Goal: Contribute content: Add original content to the website for others to see

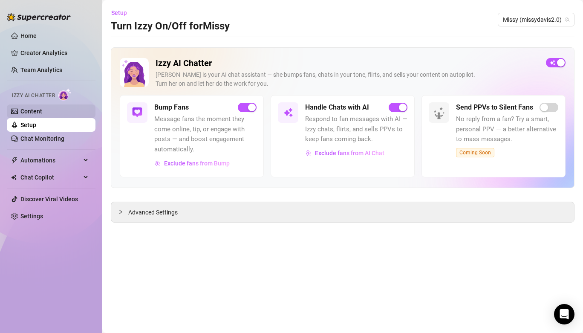
click at [36, 109] on link "Content" at bounding box center [31, 111] width 22 height 7
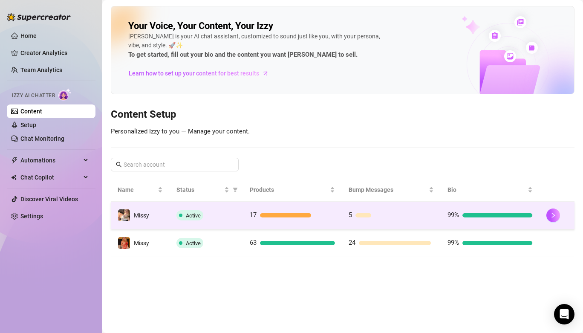
click at [214, 223] on td "Active" at bounding box center [206, 215] width 73 height 28
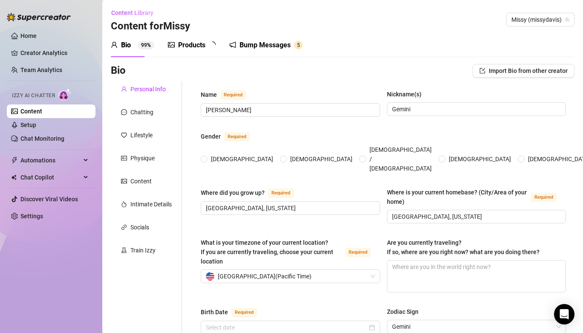
radio input "true"
type input "[DATE]"
click at [190, 51] on div "Products 1 7" at bounding box center [195, 45] width 54 height 24
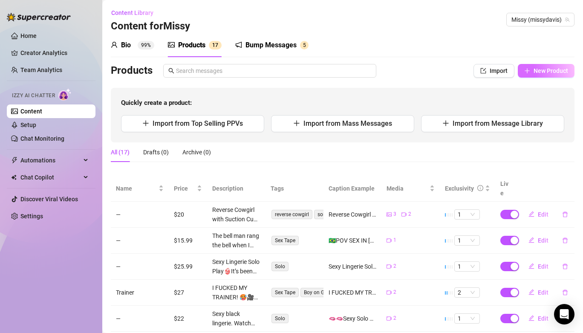
click at [554, 72] on span "New Product" at bounding box center [550, 70] width 35 height 7
type textarea "Type your message here..."
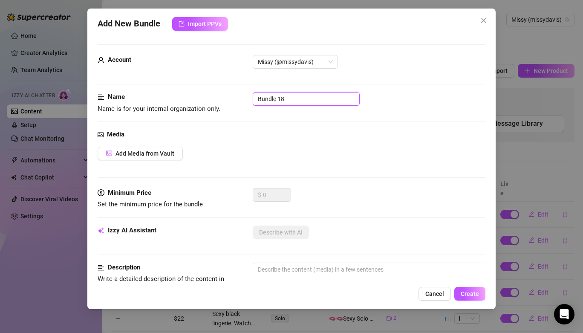
click at [302, 92] on input "Bundle 18" at bounding box center [306, 99] width 107 height 14
drag, startPoint x: 299, startPoint y: 99, endPoint x: 240, endPoint y: 78, distance: 62.7
type input "Double stuffed"
click at [120, 152] on span "Add Media from Vault" at bounding box center [144, 153] width 59 height 7
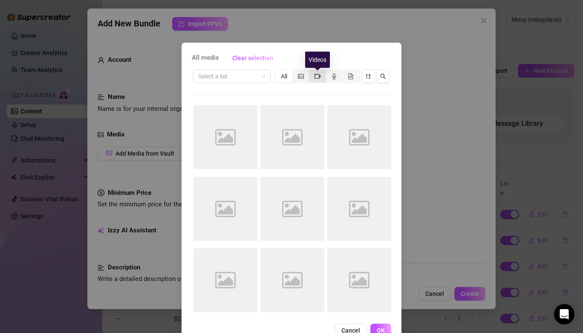
click at [318, 75] on icon "video-camera" at bounding box center [317, 76] width 6 height 6
click at [311, 72] on input "segmented control" at bounding box center [311, 72] width 0 height 0
click at [318, 74] on icon "video-camera" at bounding box center [317, 76] width 6 height 6
click at [311, 72] on input "segmented control" at bounding box center [311, 72] width 0 height 0
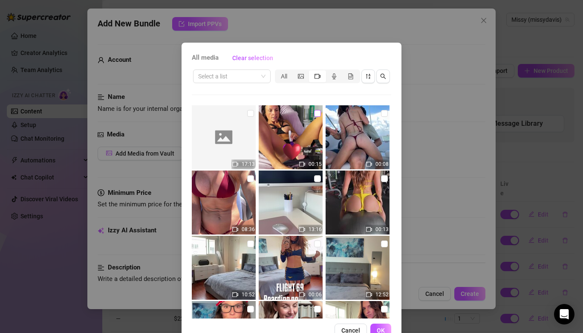
click at [320, 115] on input "checkbox" at bounding box center [317, 113] width 7 height 7
checkbox input "true"
click at [248, 112] on input "checkbox" at bounding box center [250, 113] width 7 height 7
checkbox input "true"
click at [378, 326] on button "OK" at bounding box center [380, 330] width 21 height 14
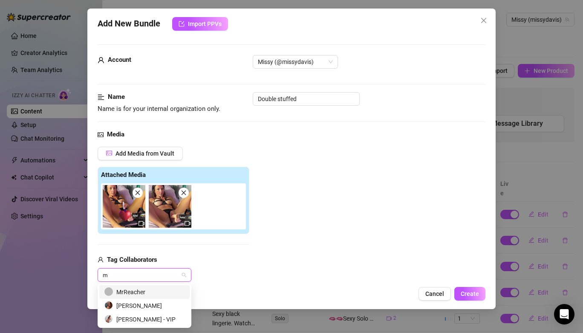
type input "mr"
click at [125, 290] on div "MrReacher" at bounding box center [144, 291] width 80 height 9
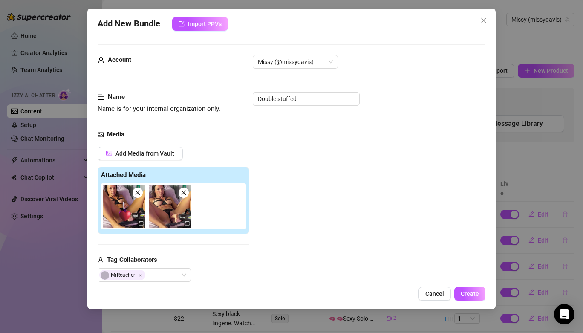
click at [240, 250] on div "Add Media from Vault Attached Media Tag Collaborators MrReacher" at bounding box center [174, 214] width 152 height 135
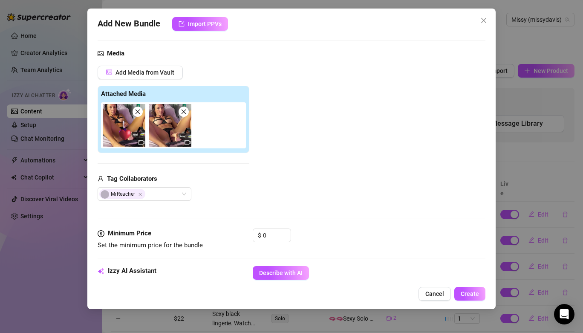
scroll to position [81, 0]
click at [273, 234] on input "0" at bounding box center [277, 235] width 28 height 13
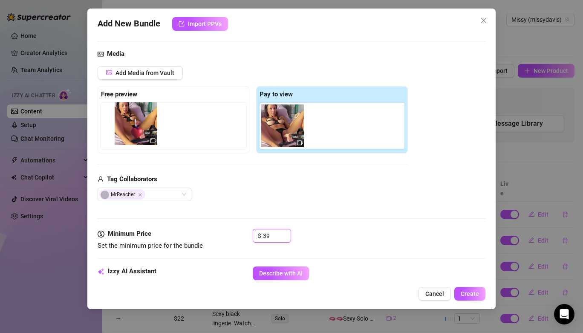
drag, startPoint x: 285, startPoint y: 135, endPoint x: 134, endPoint y: 132, distance: 151.2
click at [134, 132] on div "Free preview Pay to view" at bounding box center [253, 119] width 310 height 67
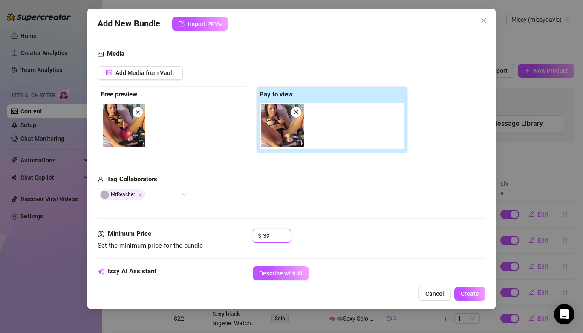
type input "39"
click at [280, 202] on div "Media Add Media from Vault Free preview Pay to view Tag Collaborators MrReacher" at bounding box center [292, 139] width 388 height 180
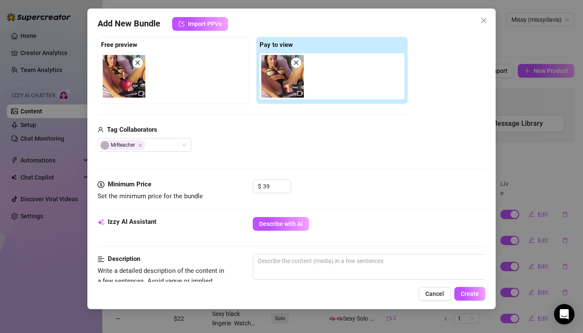
scroll to position [161, 0]
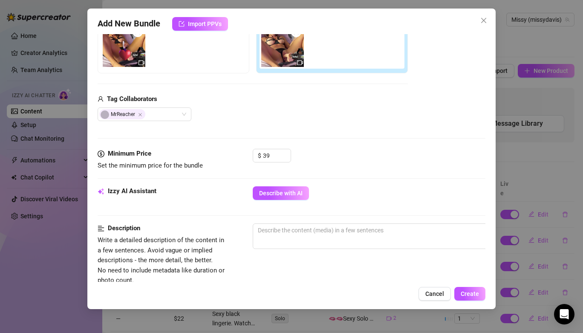
click at [275, 221] on div "Izzy AI Assistant Describe with AI" at bounding box center [292, 204] width 388 height 37
click at [275, 231] on textarea at bounding box center [401, 230] width 297 height 13
paste textarea "🎥NEW PPV:DOUBLE TEAM🍆🍆 17+ MINUTES 🥵 3 Camera angles 😈 With a surprise at the e…"
type textarea "🎥NEW PPV:DOUBLE TEAM🍆🍆 17+ MINUTES 🥵 3 Camera angles 😈 With a surprise at the e…"
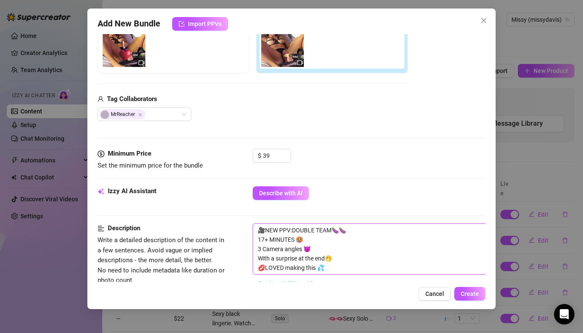
scroll to position [0, 0]
click at [353, 262] on textarea "🎥NEW PPV:DOUBLE TEAM🍆🍆 17+ MINUTES 🥵 3 Camera angles 😈 With a surprise at the e…" at bounding box center [401, 249] width 297 height 50
drag, startPoint x: 353, startPoint y: 268, endPoint x: 186, endPoint y: 180, distance: 188.6
click at [186, 180] on form "Account Missy (@missydavis) Name Name is for your internal organization only. D…" at bounding box center [292, 248] width 388 height 728
type textarea "D"
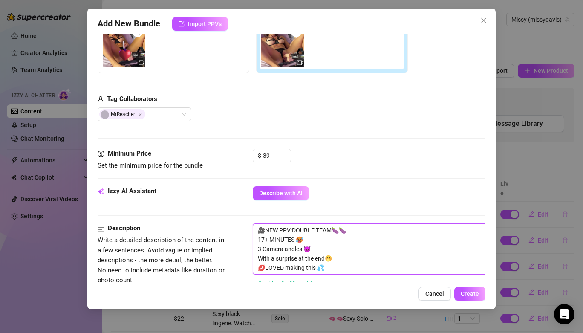
type textarea "D"
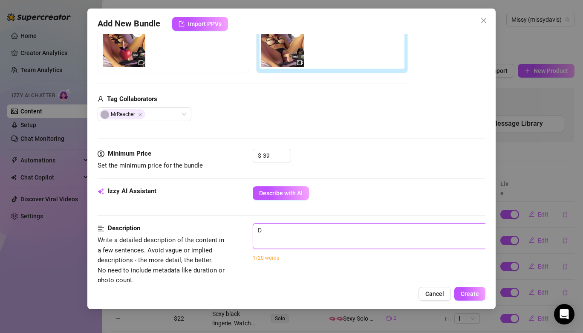
type textarea "Do"
type textarea "Dou"
type textarea "[PERSON_NAME]"
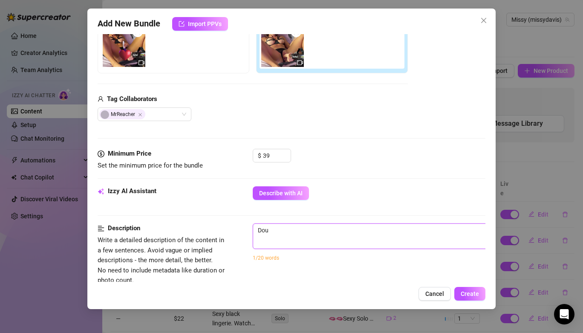
type textarea "[PERSON_NAME]"
type textarea "Doubl"
type textarea "Double"
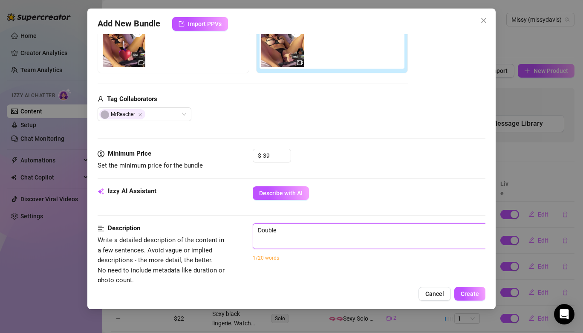
type textarea "Double"
type textarea "Double t"
type textarea "Double te"
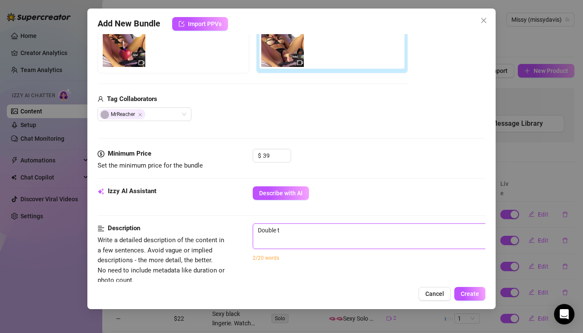
type textarea "Double te"
type textarea "Double tea"
type textarea "Double team"
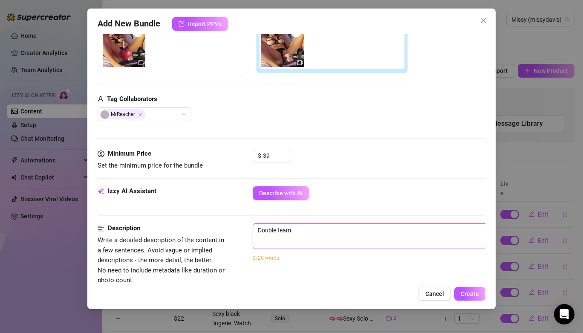
type textarea "Double team."
type textarea "Double team. I"
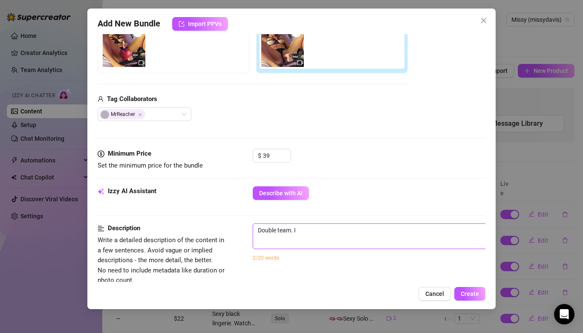
type textarea "Double team. I"
type textarea "Double team. I w"
type textarea "Double team. I wa"
type textarea "Double team. I was"
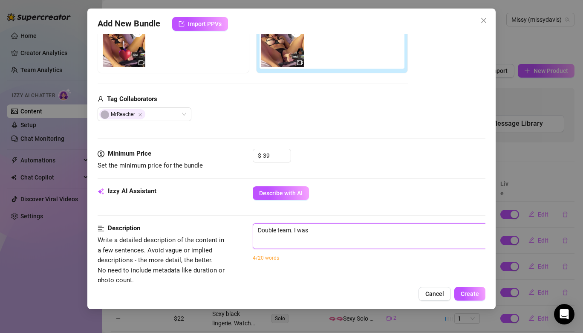
type textarea "Double team. I was"
type textarea "Double team. I was u"
type textarea "Double team. I was"
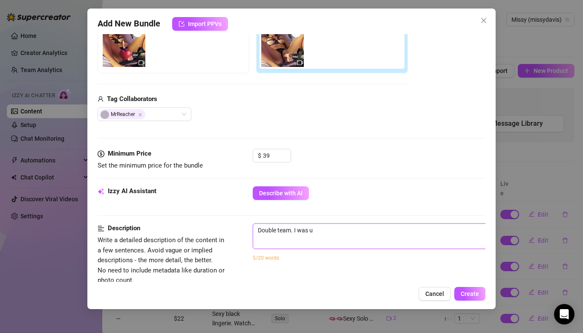
type textarea "Double team. I was"
type textarea "Double team. I was s"
type textarea "Double team. I was su"
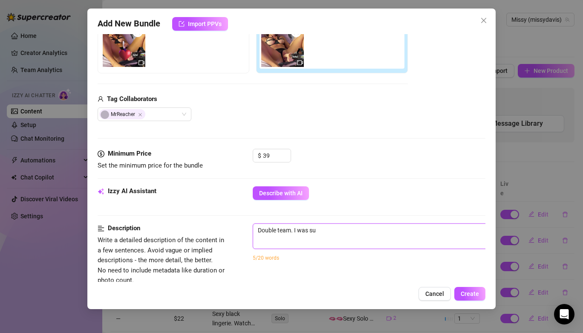
type textarea "Double team. I was sup"
type textarea "Double team. I was supe"
type textarea "Double team. I was super"
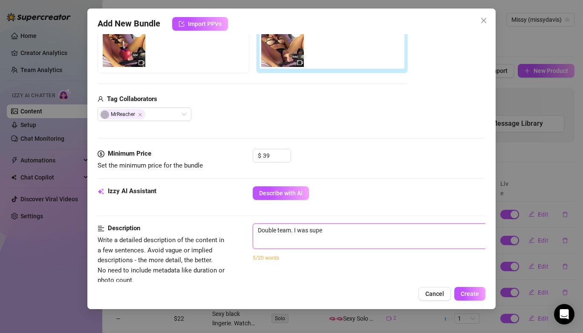
type textarea "Double team. I was super"
type textarea "Double team. I was super h"
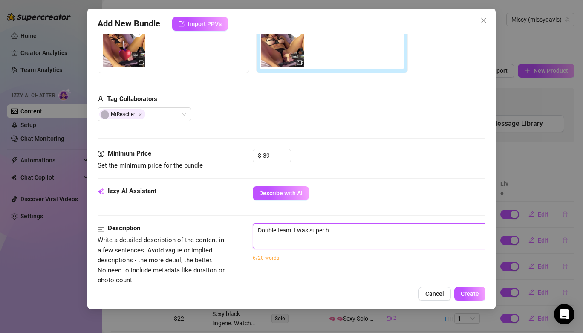
type textarea "Double team. I was super ho"
type textarea "Double team. I was super hor"
type textarea "Double team. I was super horn"
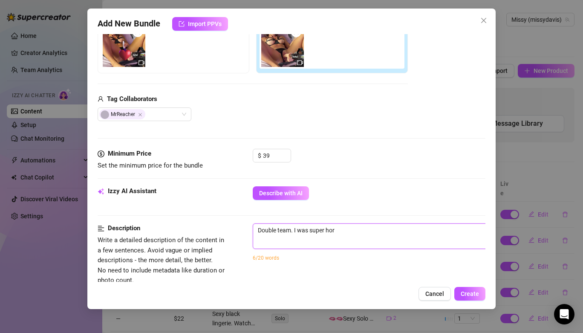
type textarea "Double team. I was super horn"
type textarea "Double team. I was super horny"
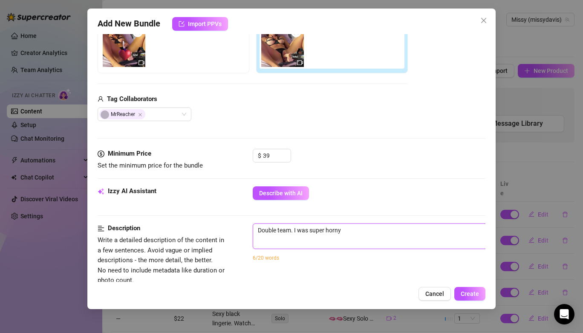
type textarea "Double team. I was super horny a"
type textarea "Double team. I was super horny an"
type textarea "Double team. I was super horny and"
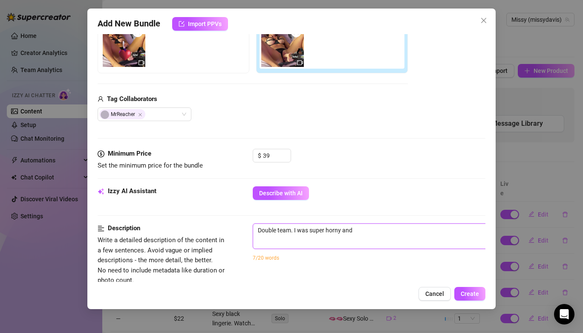
type textarea "Double team. I was super horny and"
type textarea "Double team. I was super horny and w"
type textarea "Double team. I was super horny and wa"
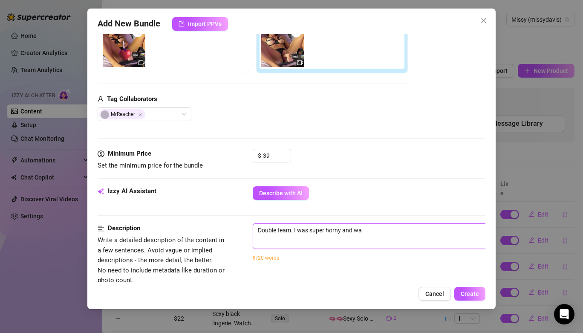
type textarea "Double team. I was super horny and wan"
type textarea "Double team. I was super horny and want"
type textarea "Double team. I was super horny and wante"
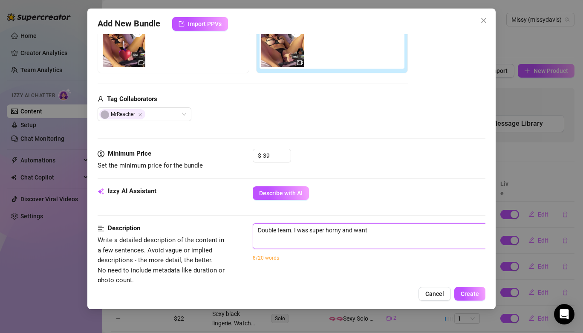
type textarea "Double team. I was super horny and wante"
type textarea "Double team. I was super horny and wanted"
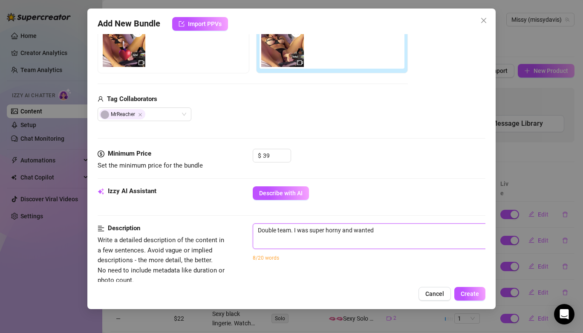
type textarea "Double team. I was super horny and wanted t"
type textarea "Double team. I was super horny and wanted to"
type textarea "Double team. I was super horny and wanted to g"
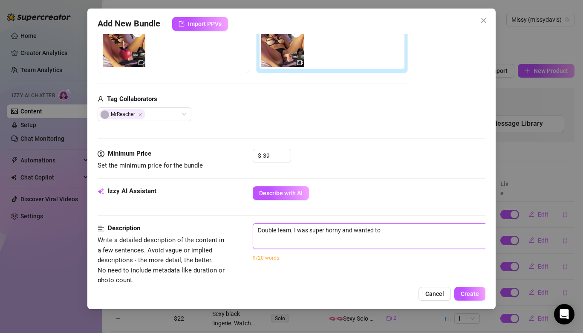
type textarea "Double team. I was super horny and wanted to g"
type textarea "Double team. I was super horny and wanted to ge"
type textarea "Double team. I was super horny and wanted to get"
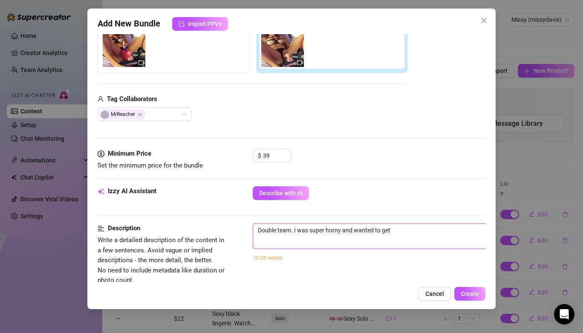
type textarea "Double team. I was super horny and wanted to get"
type textarea "Double team. I was super horny and wanted to get b"
type textarea "Double team. I was super horny and wanted to get bo"
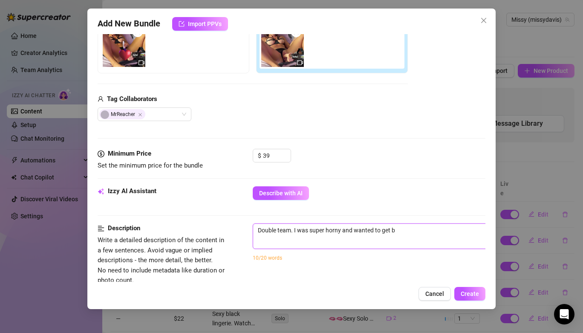
type textarea "Double team. I was super horny and wanted to get bo"
type textarea "Double team. I was super horny and wanted to get b"
type textarea "Double team. I was super horny and wanted to get"
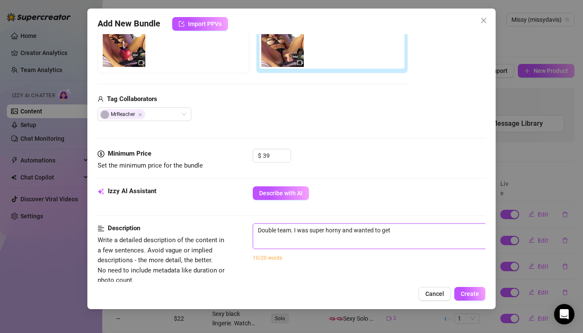
type textarea "Double team. I was super horny and wanted to get b"
type textarea "Double team. I was super horny and wanted to get bo"
type textarea "Double team. I was super horny and wanted to get bot"
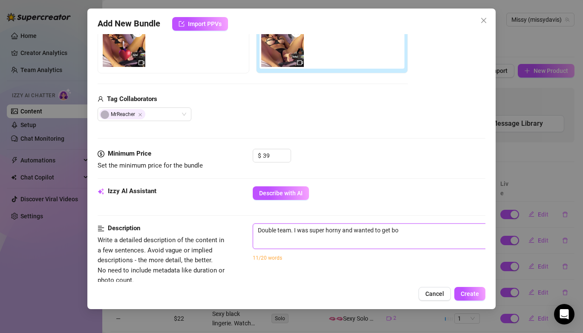
type textarea "Double team. I was super horny and wanted to get bot"
type textarea "Double team. I was super horny and wanted to get both"
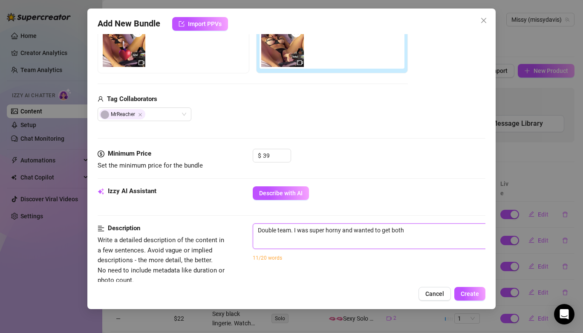
type textarea "Double team. I was super horny and wanted to get both m"
type textarea "Double team. I was super horny and wanted to get both my"
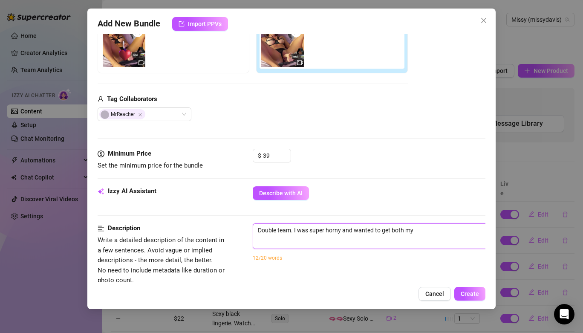
type textarea "Double team. I was super horny and wanted to get both my"
type textarea "Double team. I was super horny and wanted to get both my h"
type textarea "Double team. I was super horny and wanted to get both my ho"
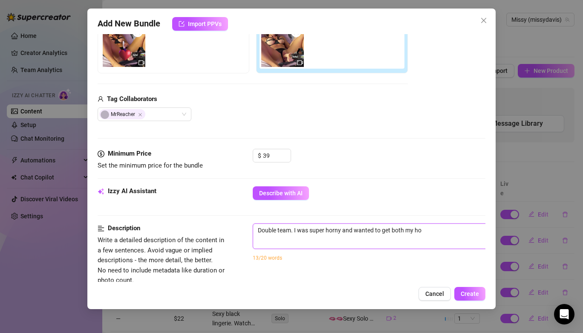
type textarea "Double team. I was super horny and wanted to get both my hol"
type textarea "Double team. I was super horny and wanted to get both my hole"
type textarea "Double team. I was super horny and wanted to get both my holes"
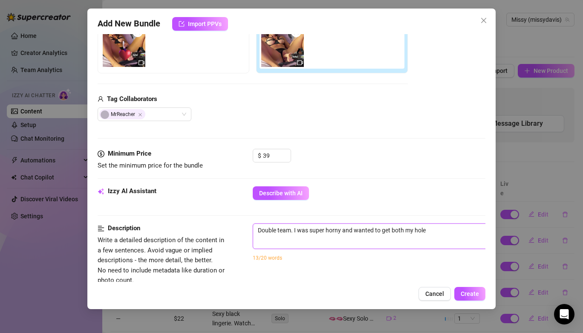
type textarea "Double team. I was super horny and wanted to get both my holes"
type textarea "Double team. I was super horny and wanted to get both my holes f"
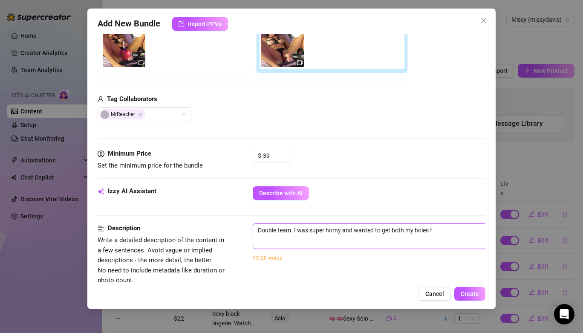
type textarea "Double team. I was super horny and wanted to get both my holes fi"
type textarea "Double team. I was super horny and wanted to get both my holes fil"
type textarea "Double team. I was super horny and wanted to get both my holes fill"
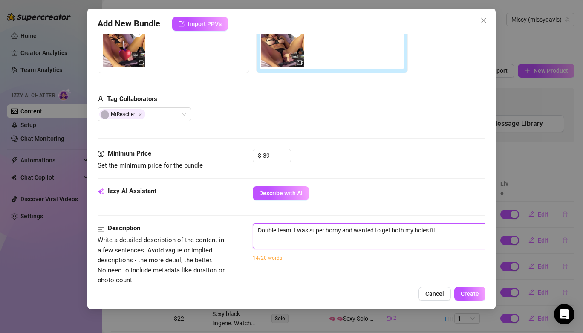
type textarea "Double team. I was super horny and wanted to get both my holes fill"
type textarea "Double team. I was super horny and wanted to get both my holes fille"
type textarea "Double team. I was super horny and wanted to get both my holes filled"
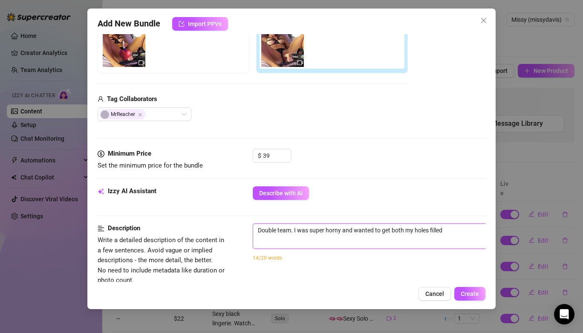
type textarea "Double team. I was super horny and wanted to get both my holes filled"
type textarea "Double team. I was super horny and wanted to get both my holes filled ("
type textarea "Double team. I was super horny and wanted to get both my holes filled (p"
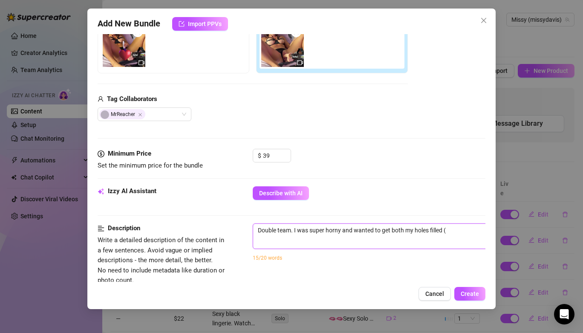
type textarea "Double team. I was super horny and wanted to get both my holes filled (p"
type textarea "Double team. I was super horny and wanted to get both my holes filled (pu"
type textarea "Double team. I was super horny and wanted to get both my holes filled (pus"
type textarea "Double team. I was super horny and wanted to get both my holes filled (puss"
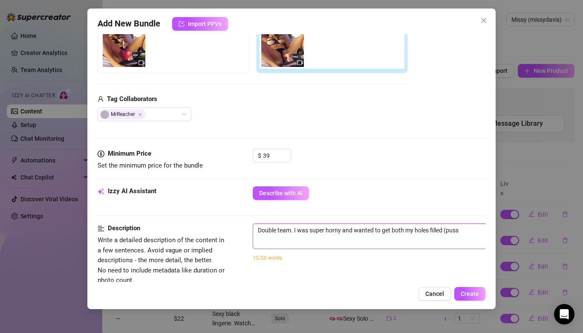
type textarea "Double team. I was super horny and wanted to get both my holes filled (pussy"
type textarea "Double team. I was super horny and wanted to get both my holes filled (pussy a"
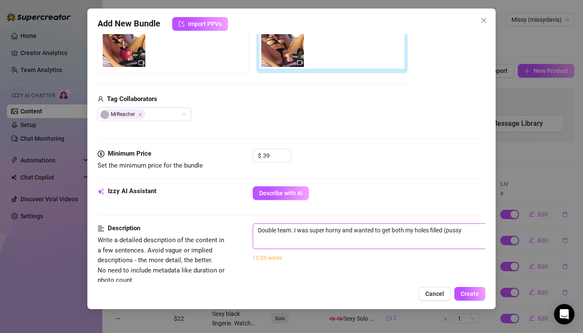
type textarea "Double team. I was super horny and wanted to get both my holes filled (pussy a"
type textarea "Double team. I was super horny and wanted to get both my holes filled (pussy an"
type textarea "Double team. I was super horny and wanted to get both my holes filled (pussy and"
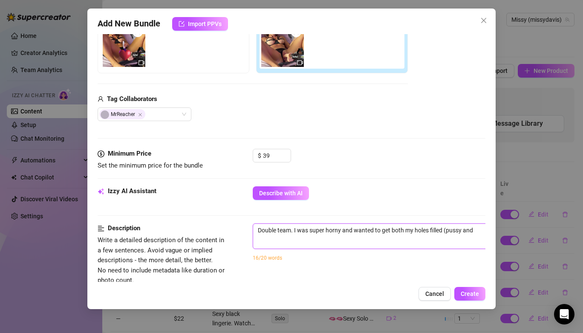
type textarea "Double team. I was super horny and wanted to get both my holes filled (pussy and"
type textarea "Double team. I was super horny and wanted to get both my holes filled (pussy an…"
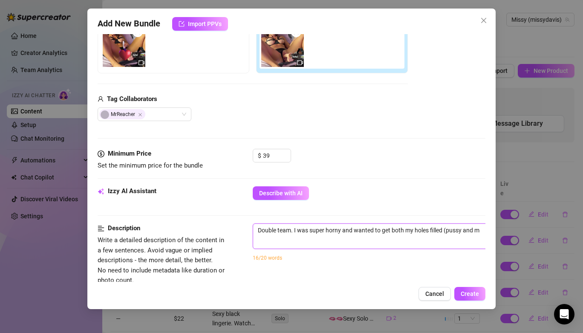
type textarea "Double team. I was super horny and wanted to get both my holes filled (pussy an…"
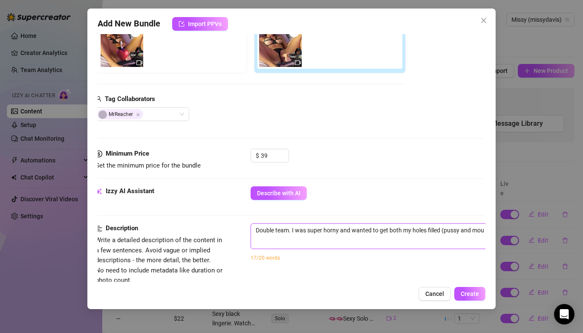
type textarea "Double team. I was super horny and wanted to get both my holes filled (pussy an…"
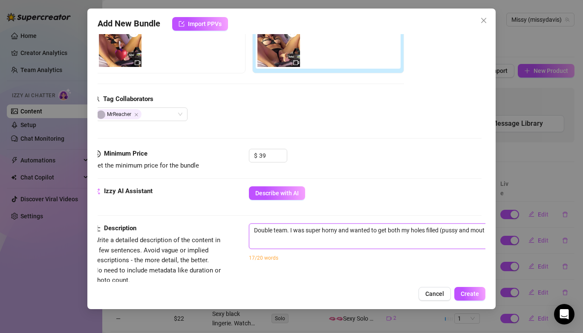
type textarea "Double team. I was super horny and wanted to get both my holes filled (pussy an…"
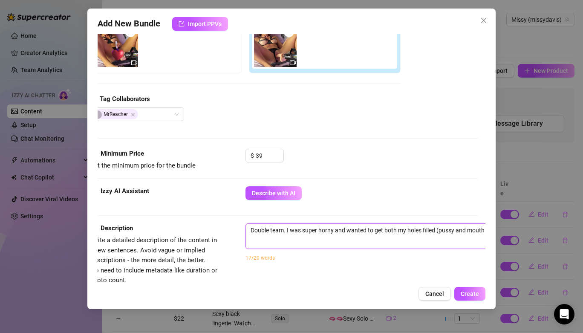
type textarea "Double team. I was super horny and wanted to get both my holes filled (pussy an…"
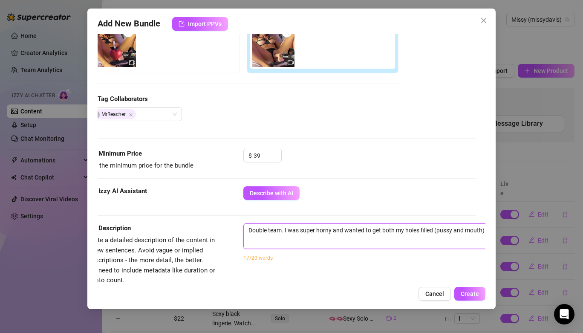
type textarea "Double team. I was super horny and wanted to get both my holes filled (pussy an…"
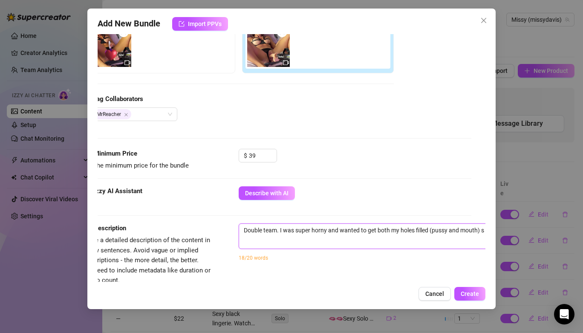
type textarea "Double team. I was super horny and wanted to get both my holes filled (pussy an…"
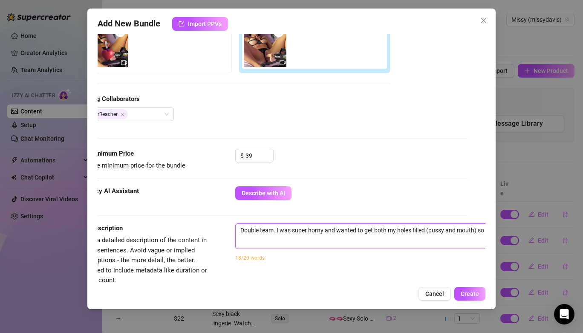
type textarea "Double team. I was super horny and wanted to get both my holes filled (pussy an…"
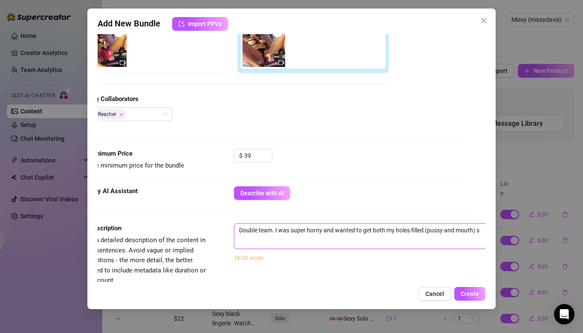
type textarea "Double team. I was super horny and wanted to get both my holes filled (pussy an…"
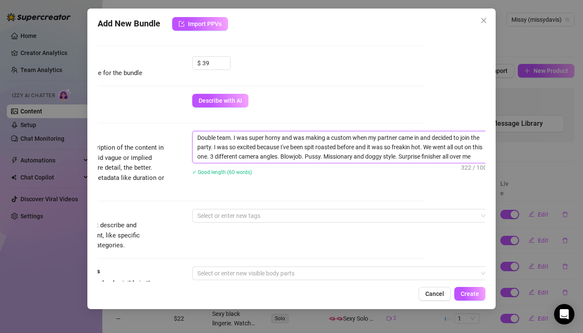
scroll to position [265, 60]
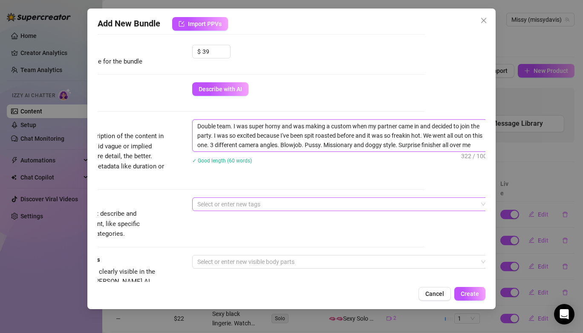
click at [200, 199] on div at bounding box center [337, 204] width 286 height 12
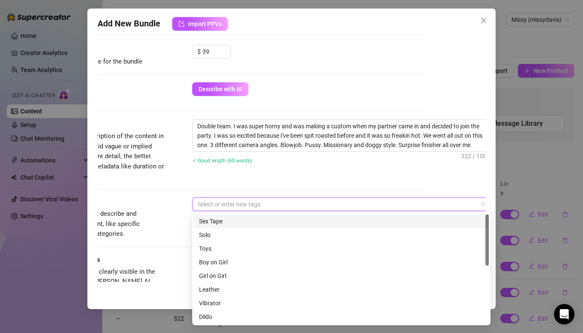
click at [206, 224] on div "Sex Tape" at bounding box center [341, 220] width 285 height 9
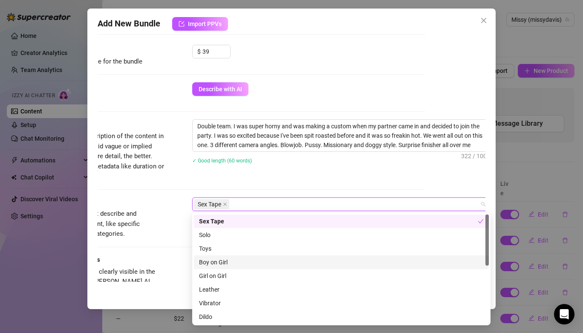
click at [233, 267] on div "Boy on Girl" at bounding box center [341, 262] width 295 height 14
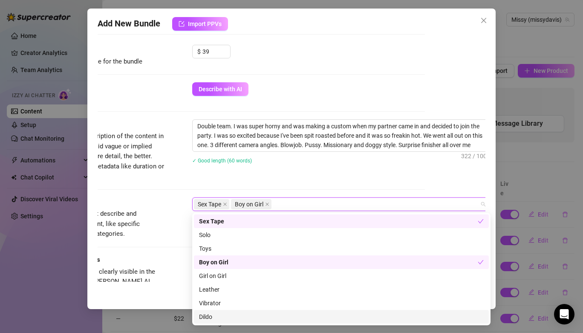
click at [216, 313] on div "Dildo" at bounding box center [341, 316] width 285 height 9
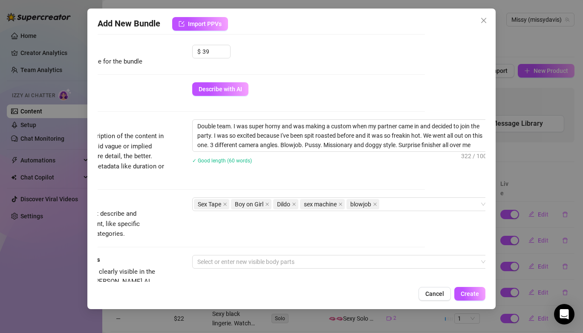
click at [140, 245] on div "Tags Simple keywords that describe and summarize the content, like specific fet…" at bounding box center [231, 226] width 388 height 58
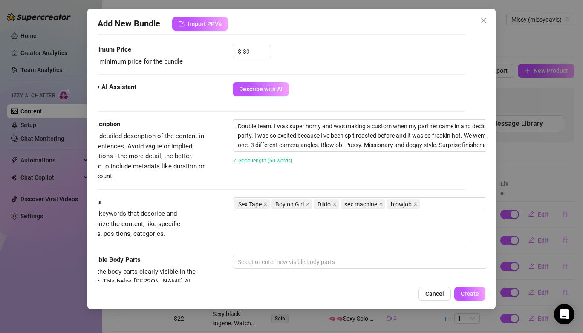
scroll to position [265, 17]
click at [255, 259] on div at bounding box center [380, 262] width 286 height 12
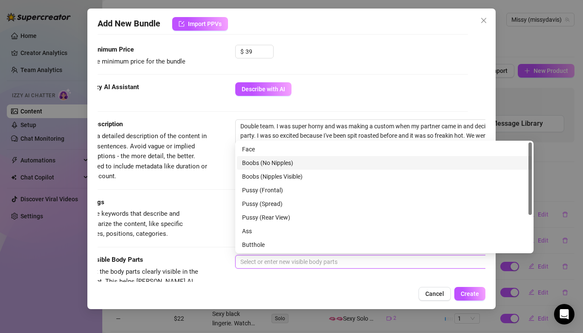
click at [258, 164] on div "Boobs (No Nipples)" at bounding box center [384, 162] width 285 height 9
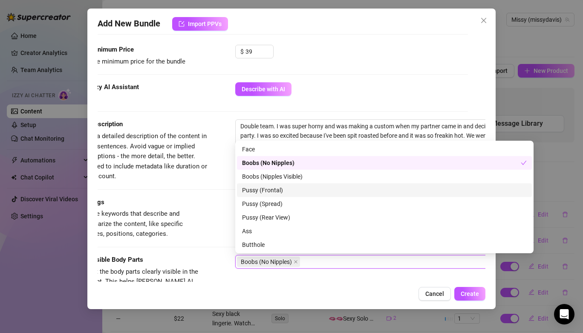
click at [263, 191] on div "Pussy (Frontal)" at bounding box center [384, 189] width 285 height 9
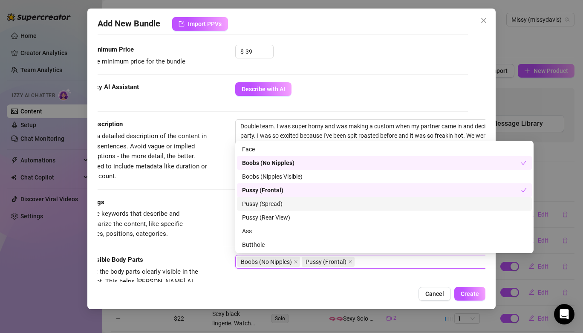
click at [267, 208] on div "Pussy (Spread)" at bounding box center [384, 203] width 285 height 9
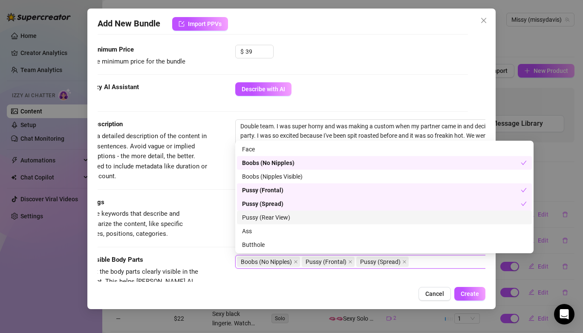
click at [269, 219] on div "Pussy (Rear View)" at bounding box center [384, 217] width 285 height 9
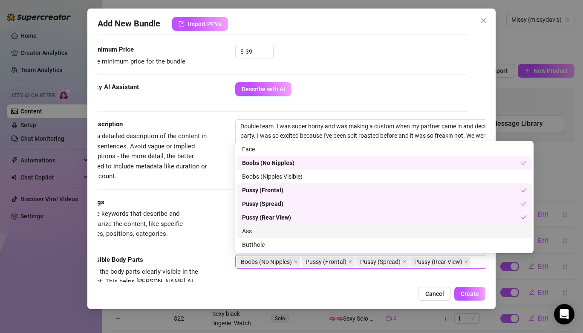
click at [267, 233] on div "Ass" at bounding box center [384, 230] width 285 height 9
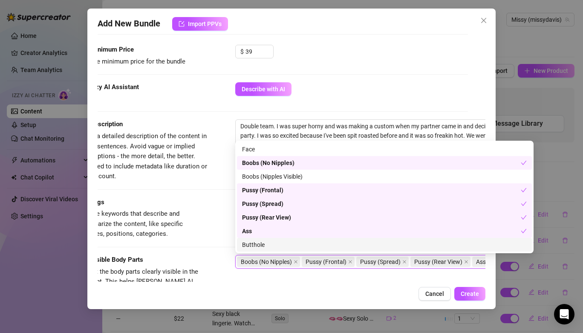
click at [269, 245] on div "Butthole" at bounding box center [384, 244] width 285 height 9
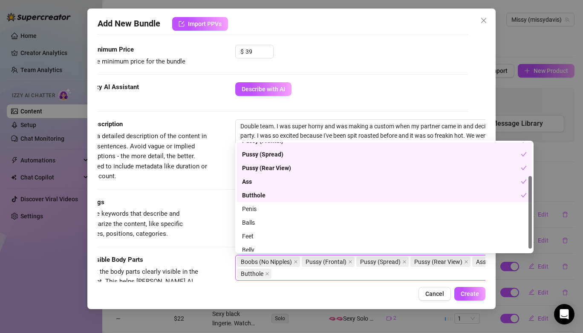
scroll to position [55, 0]
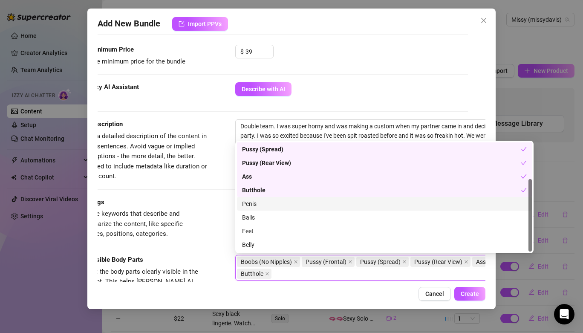
click at [265, 202] on div "Penis" at bounding box center [384, 203] width 285 height 9
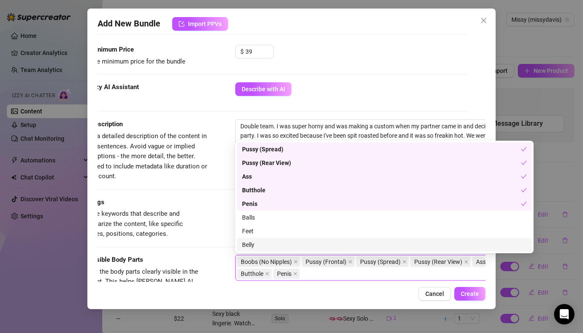
click at [203, 254] on div "Tags Simple keywords that describe and summarize the content, like specific fet…" at bounding box center [274, 226] width 388 height 58
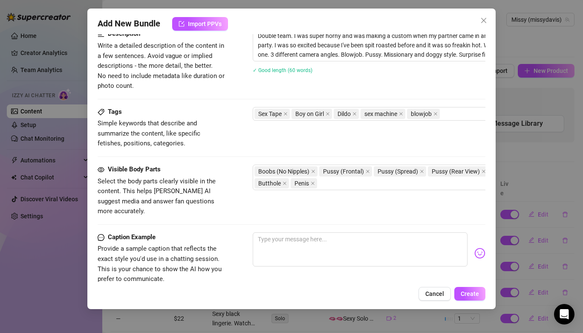
scroll to position [355, 0]
click at [278, 232] on textarea at bounding box center [360, 249] width 215 height 34
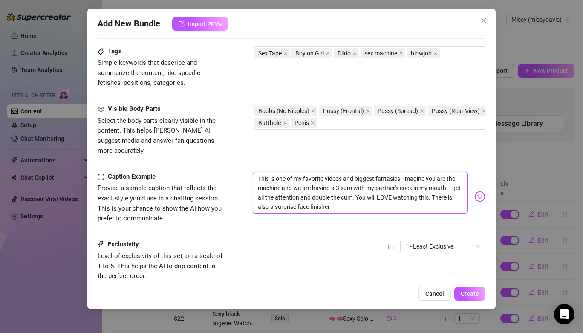
scroll to position [431, 0]
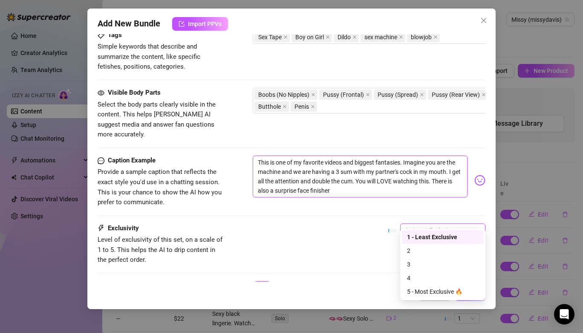
click at [423, 224] on span "1 - Least Exclusive" at bounding box center [442, 230] width 75 height 13
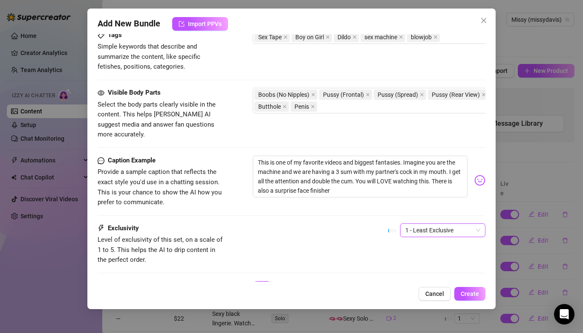
click at [331, 223] on div "Exclusivity Level of exclusivity of this set, on a scale of 1 to 5. This helps …" at bounding box center [292, 244] width 388 height 42
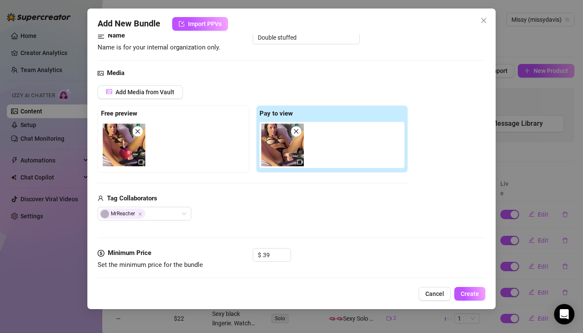
scroll to position [63, 0]
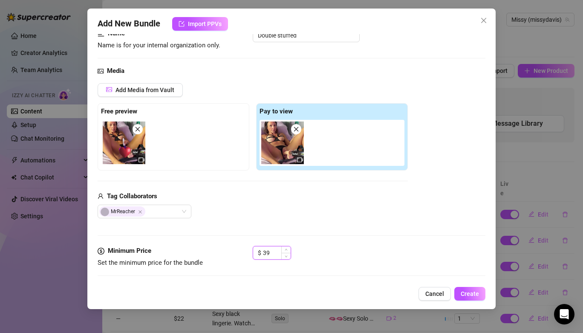
click at [270, 252] on input "39" at bounding box center [277, 252] width 28 height 13
click at [474, 295] on span "Create" at bounding box center [469, 293] width 18 height 7
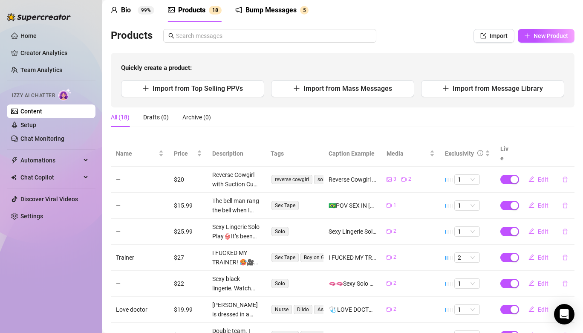
scroll to position [22, 0]
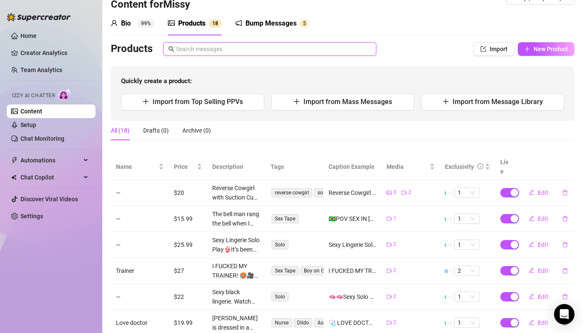
click at [293, 47] on input "text" at bounding box center [273, 48] width 195 height 9
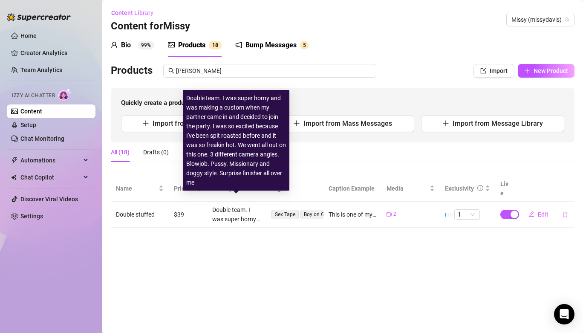
click at [228, 205] on div "Double team. I was super horny and was making a custom when my partner came in …" at bounding box center [236, 214] width 48 height 19
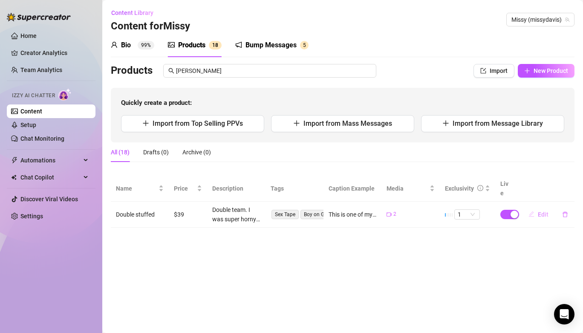
click at [540, 211] on span "Edit" at bounding box center [543, 214] width 11 height 7
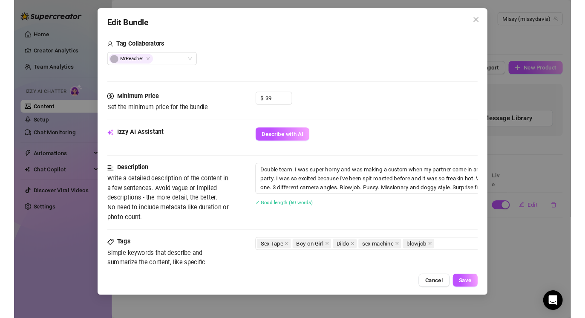
scroll to position [217, 0]
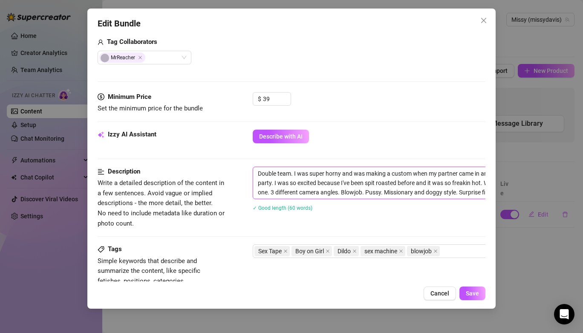
drag, startPoint x: 256, startPoint y: 173, endPoint x: 474, endPoint y: 262, distance: 235.6
click at [474, 262] on form "Account Missy (@missydavis) Name Name is for your internal organization only. D…" at bounding box center [292, 185] width 388 height 716
click at [470, 295] on span "Save" at bounding box center [472, 293] width 13 height 7
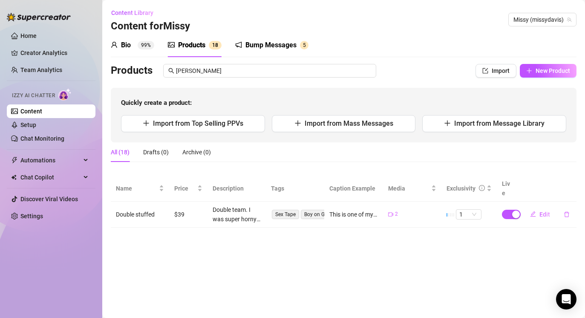
click at [42, 115] on link "Content" at bounding box center [31, 111] width 22 height 7
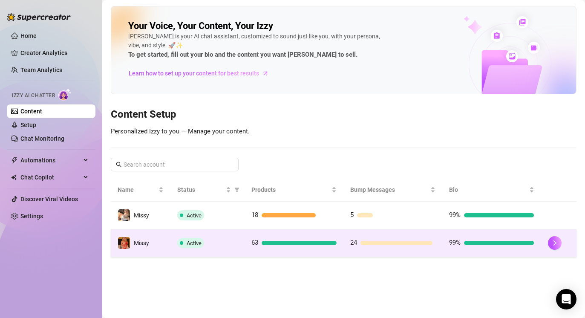
click at [229, 246] on div "Active" at bounding box center [207, 243] width 60 height 10
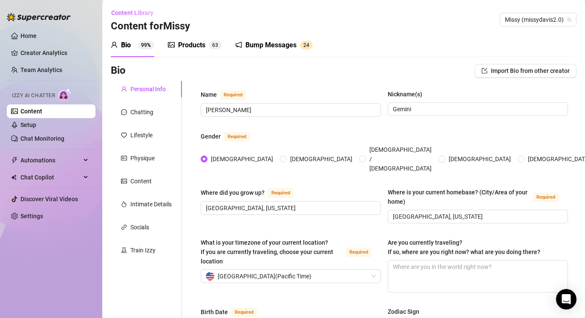
click at [185, 52] on div "Products 6 3" at bounding box center [195, 45] width 54 height 24
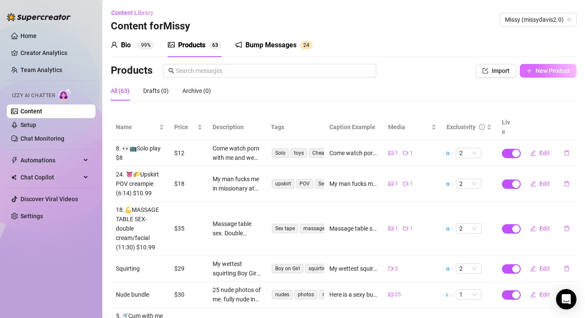
click at [552, 68] on span "New Product" at bounding box center [552, 70] width 35 height 7
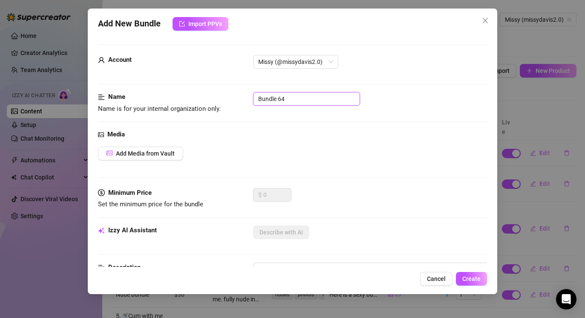
drag, startPoint x: 304, startPoint y: 97, endPoint x: 189, endPoint y: 95, distance: 115.4
click at [189, 95] on div "Name Name is for your internal organization only. Bundle 64" at bounding box center [292, 103] width 389 height 22
click at [117, 151] on span "Add Media from Vault" at bounding box center [145, 153] width 59 height 7
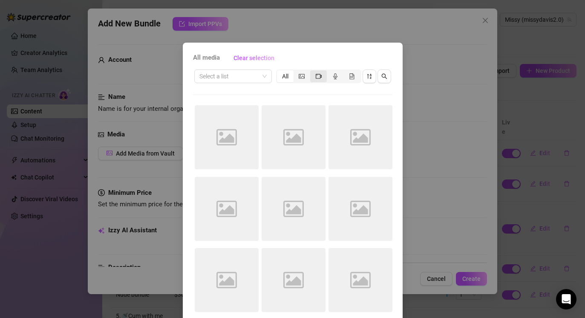
click at [316, 78] on icon "video-camera" at bounding box center [319, 76] width 6 height 6
click at [312, 72] on input "segmented control" at bounding box center [312, 72] width 0 height 0
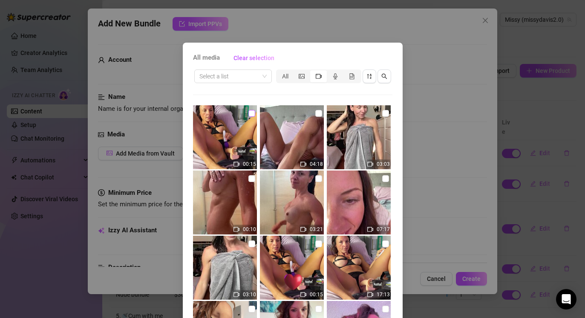
click at [251, 112] on input "checkbox" at bounding box center [251, 113] width 7 height 7
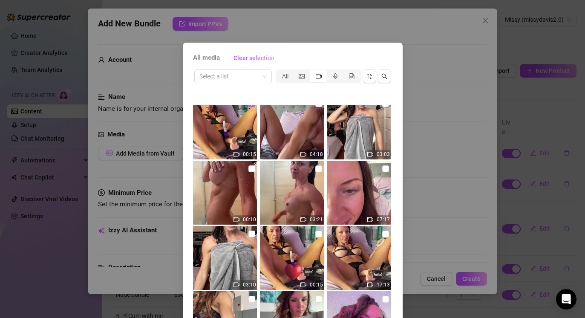
scroll to position [14, 0]
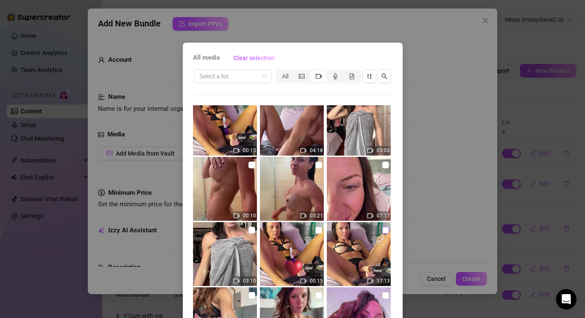
click at [383, 227] on input "checkbox" at bounding box center [385, 230] width 7 height 7
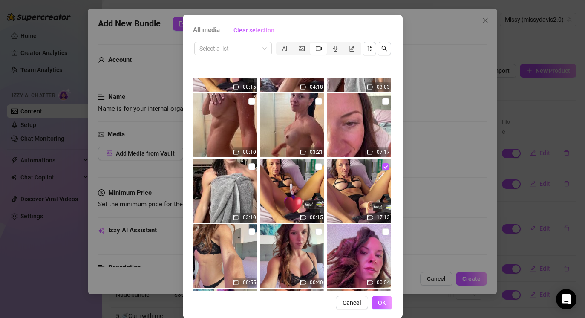
scroll to position [38, 0]
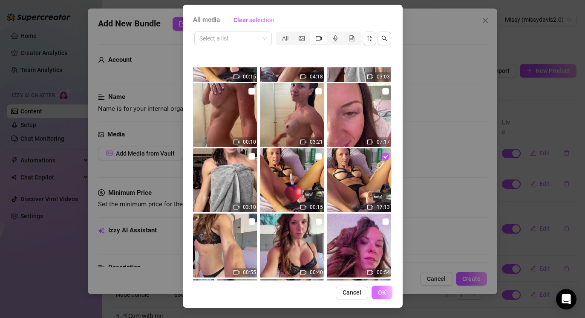
click at [387, 291] on button "OK" at bounding box center [381, 292] width 21 height 14
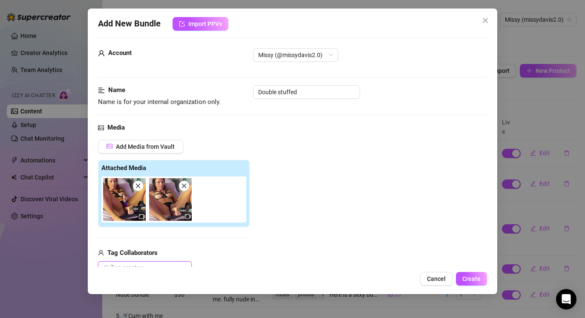
click at [138, 187] on icon "close" at bounding box center [138, 186] width 6 height 6
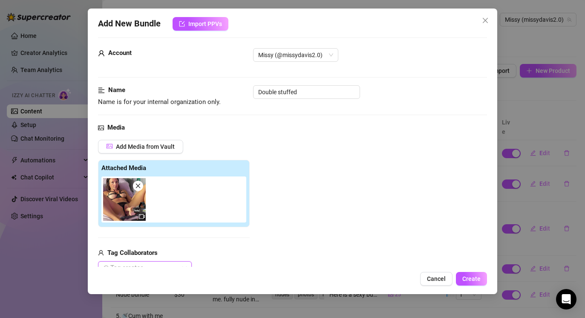
click at [138, 187] on icon "close" at bounding box center [138, 186] width 6 height 6
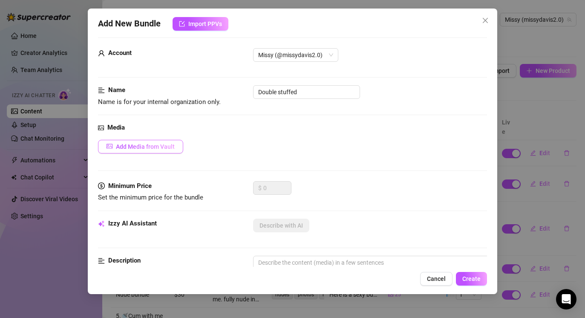
click at [154, 145] on span "Add Media from Vault" at bounding box center [145, 146] width 59 height 7
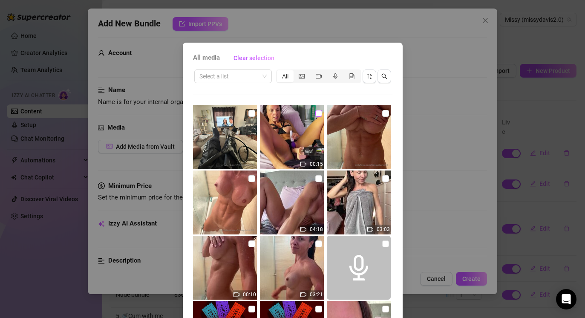
click at [316, 113] on input "checkbox" at bounding box center [318, 113] width 7 height 7
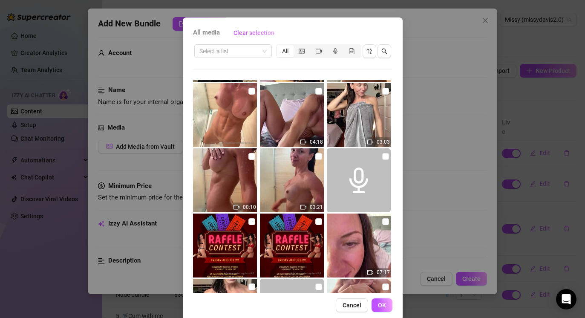
scroll to position [38, 0]
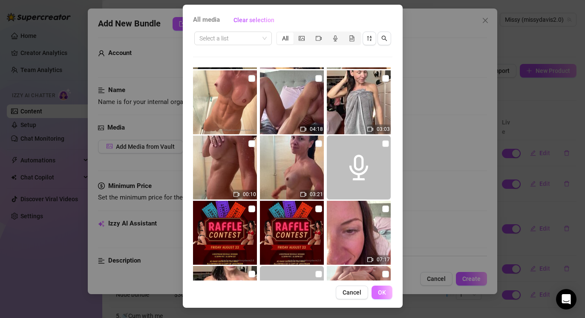
click at [374, 296] on button "OK" at bounding box center [381, 292] width 21 height 14
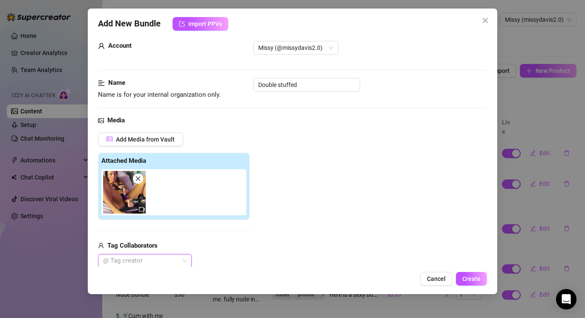
scroll to position [14, 0]
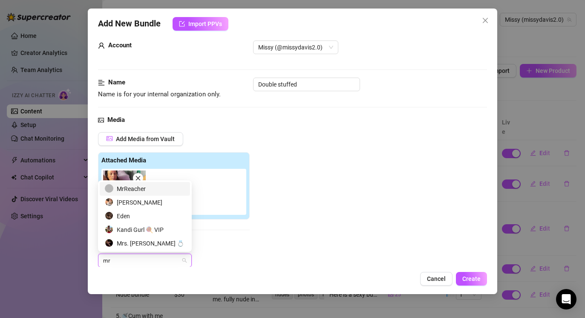
click at [162, 190] on div "MrReacher" at bounding box center [145, 188] width 80 height 9
click at [367, 227] on div "Add Media from Vault Attached Media Tag Collaborators MrReacher" at bounding box center [292, 199] width 389 height 135
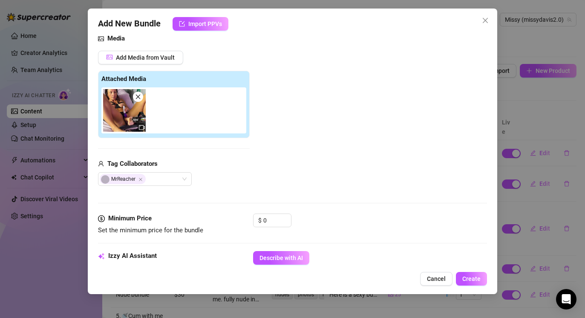
scroll to position [102, 0]
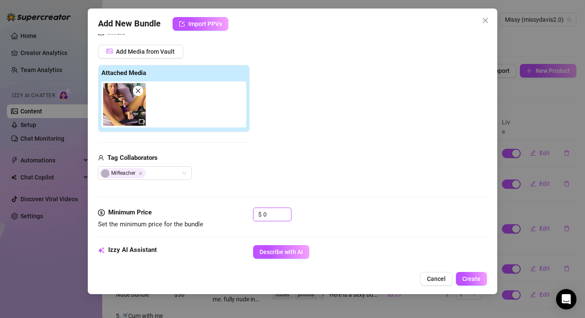
drag, startPoint x: 269, startPoint y: 213, endPoint x: 248, endPoint y: 206, distance: 21.6
click at [248, 206] on form "Account Missy (@missydavis2.0) Name Name is for your internal organization only…" at bounding box center [292, 300] width 389 height 716
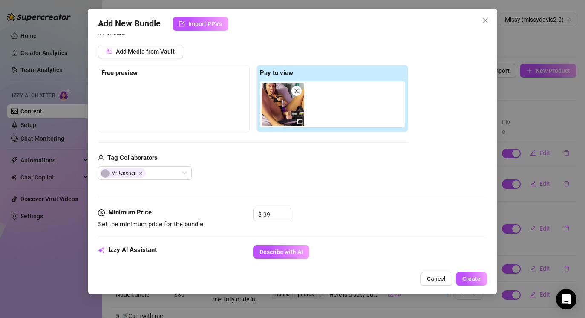
click at [247, 171] on div "MrReacher" at bounding box center [253, 173] width 310 height 14
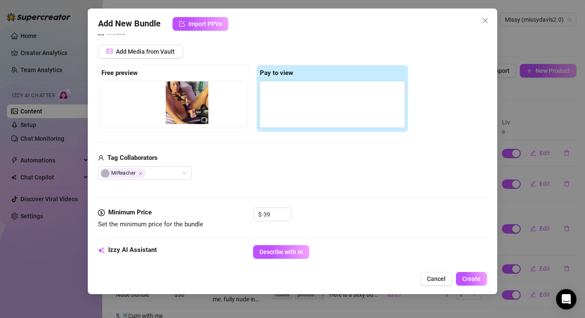
drag, startPoint x: 283, startPoint y: 115, endPoint x: 181, endPoint y: 113, distance: 101.4
click at [181, 113] on div "Free preview Pay to view" at bounding box center [253, 98] width 310 height 67
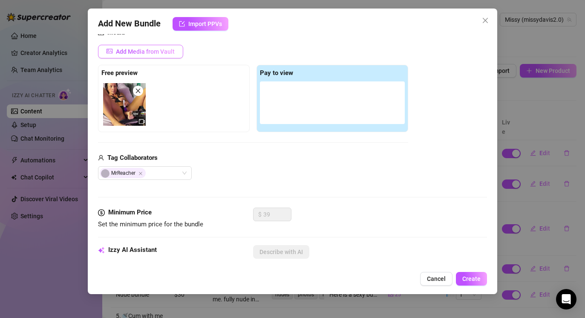
click at [158, 50] on span "Add Media from Vault" at bounding box center [145, 51] width 59 height 7
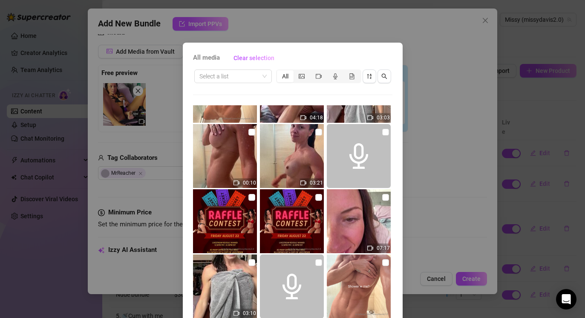
scroll to position [321, 0]
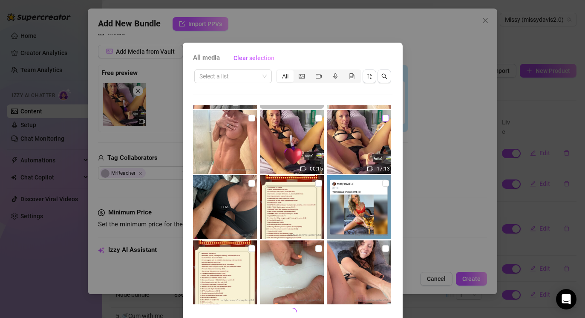
click at [384, 117] on input "checkbox" at bounding box center [385, 118] width 7 height 7
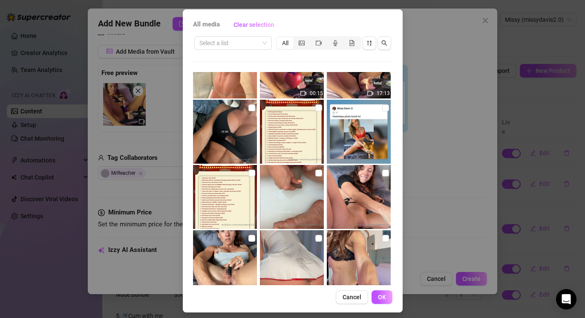
scroll to position [37, 0]
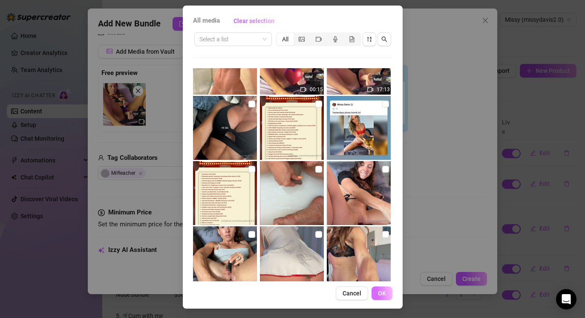
click at [380, 288] on button "OK" at bounding box center [381, 293] width 21 height 14
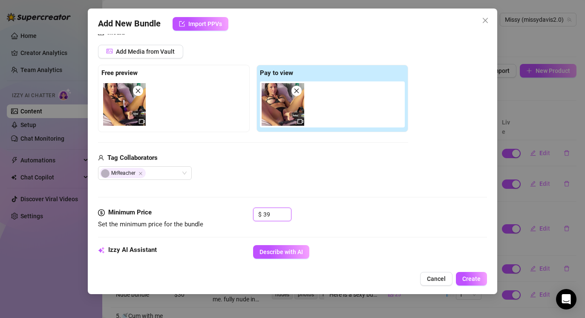
drag, startPoint x: 277, startPoint y: 211, endPoint x: 232, endPoint y: 210, distance: 45.6
click at [232, 210] on div "Minimum Price Set the minimum price for the bundle $ 39" at bounding box center [292, 218] width 389 height 22
click at [373, 215] on div "$ 50" at bounding box center [370, 217] width 234 height 21
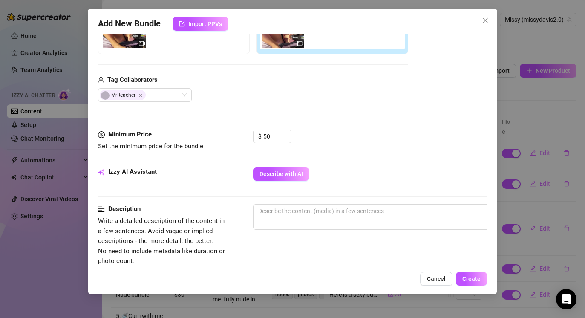
scroll to position [181, 0]
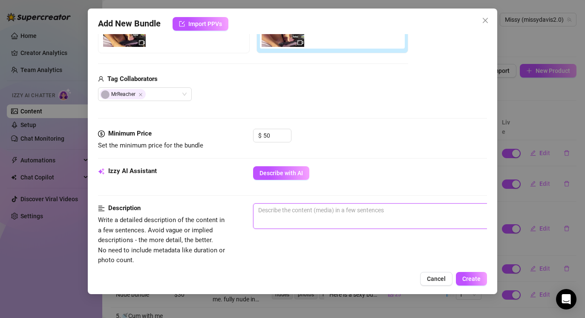
click at [358, 216] on textarea at bounding box center [401, 210] width 297 height 13
paste textarea "2060436"
drag, startPoint x: 348, startPoint y: 214, endPoint x: 245, endPoint y: 187, distance: 106.4
click at [245, 187] on form "Account Missy (@missydavis2.0) Name Name is for your internal organization only…" at bounding box center [292, 222] width 389 height 716
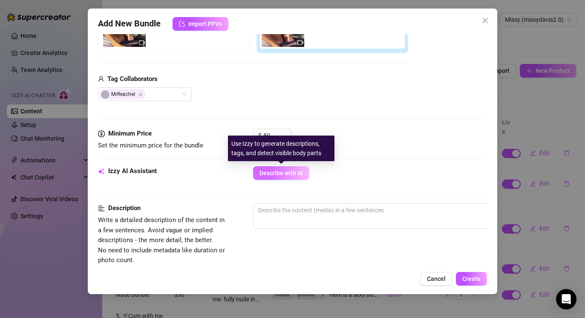
click at [276, 175] on span "Describe with AI" at bounding box center [280, 173] width 43 height 7
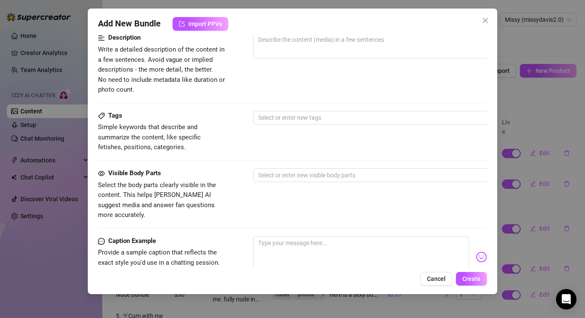
scroll to position [350, 0]
click at [465, 282] on span "Create" at bounding box center [471, 278] width 18 height 7
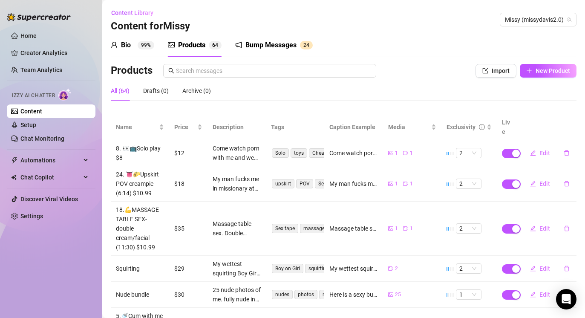
click at [42, 115] on link "Content" at bounding box center [31, 111] width 22 height 7
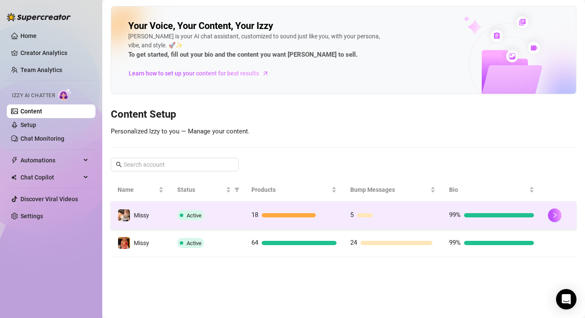
click at [216, 210] on td "Active" at bounding box center [207, 215] width 74 height 28
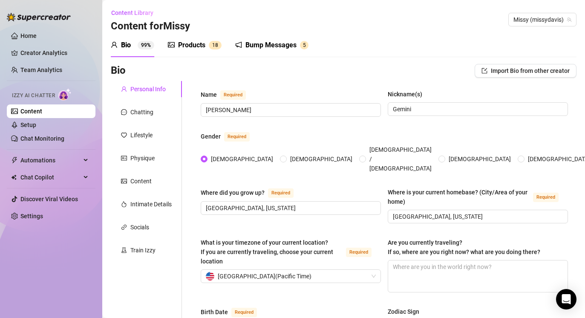
click at [195, 47] on div "Products" at bounding box center [191, 45] width 27 height 10
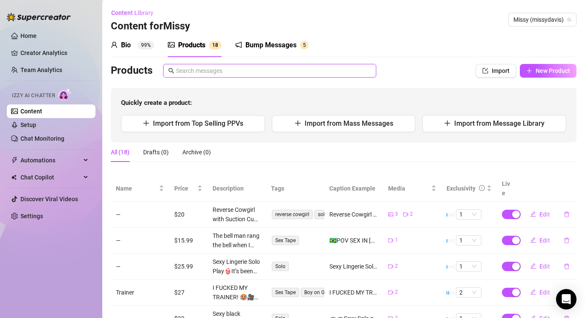
click at [323, 66] on input "text" at bounding box center [273, 70] width 195 height 9
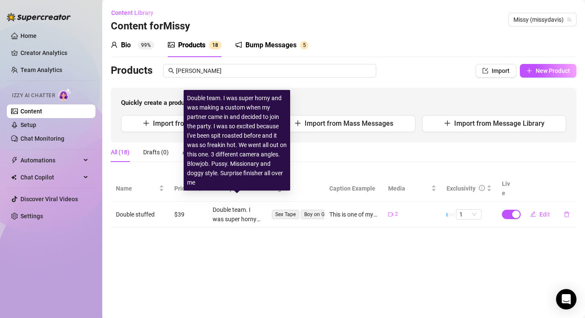
click at [242, 207] on div "Double team. I was super horny and was making a custom when my partner came in …" at bounding box center [237, 214] width 48 height 19
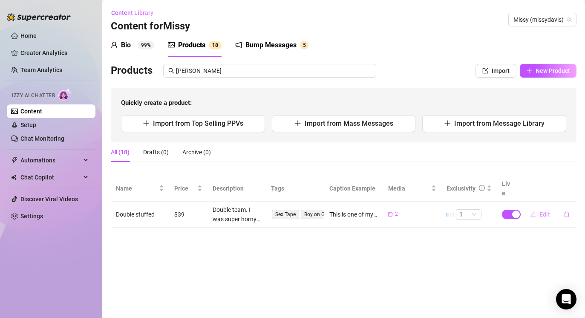
click at [541, 211] on span "Edit" at bounding box center [544, 214] width 11 height 7
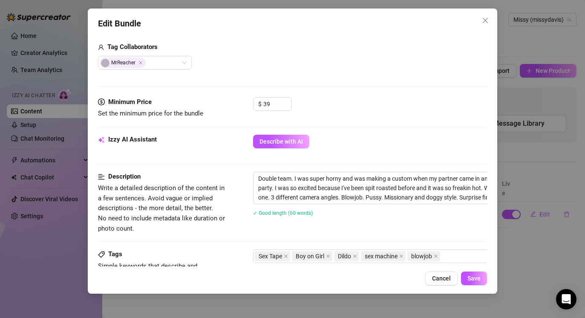
scroll to position [213, 0]
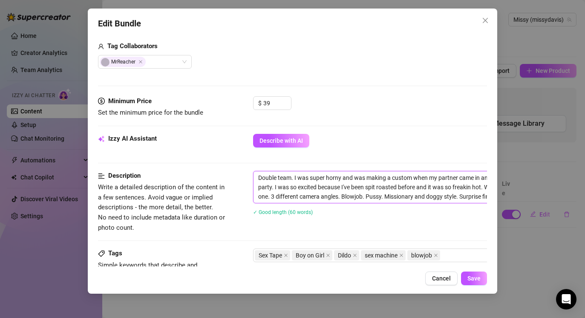
drag, startPoint x: 259, startPoint y: 178, endPoint x: 440, endPoint y: 246, distance: 192.5
click at [440, 246] on div "Description Write a detailed description of the content in a few sentences. Avo…" at bounding box center [292, 210] width 389 height 78
click at [469, 274] on button "Save" at bounding box center [474, 278] width 26 height 14
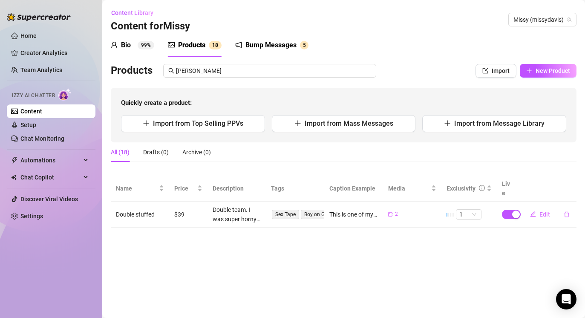
click at [42, 109] on link "Content" at bounding box center [31, 111] width 22 height 7
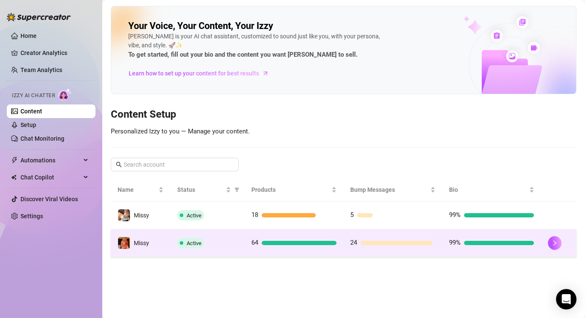
click at [228, 238] on div "Active" at bounding box center [207, 243] width 60 height 10
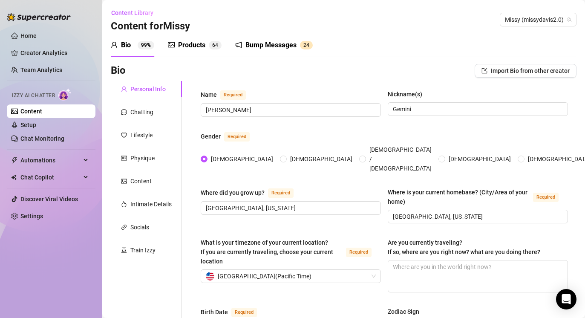
click at [198, 44] on div "Products" at bounding box center [191, 45] width 27 height 10
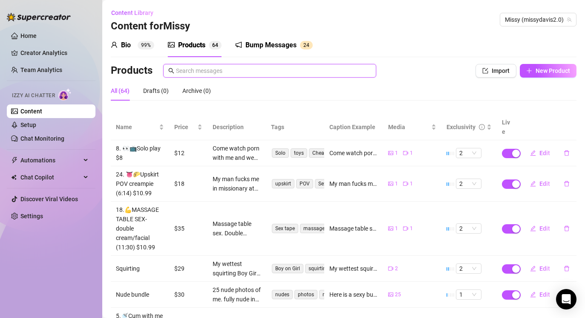
click at [326, 69] on input "text" at bounding box center [273, 70] width 195 height 9
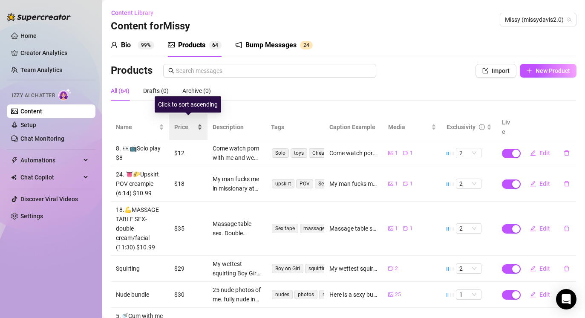
click at [190, 122] on span "Price" at bounding box center [184, 126] width 21 height 9
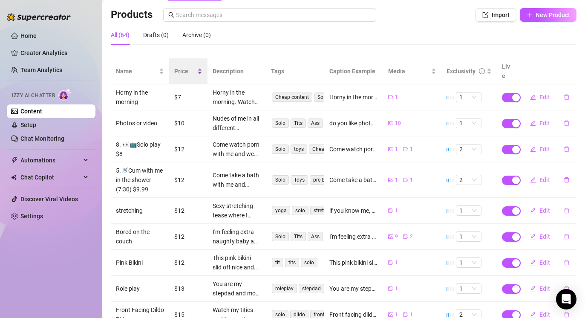
scroll to position [132, 0]
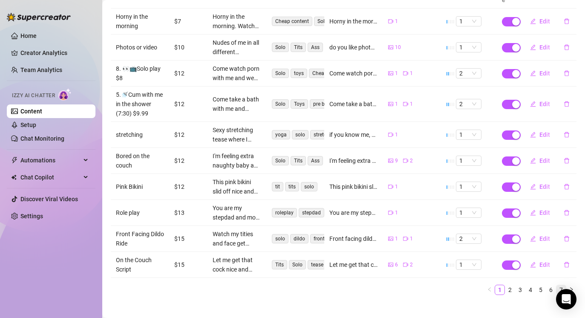
click at [562, 285] on link "7" at bounding box center [560, 289] width 9 height 9
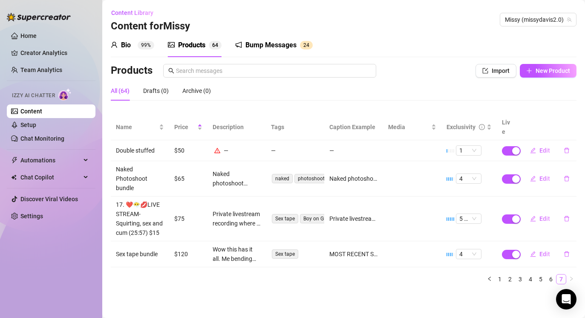
scroll to position [0, 0]
click at [546, 147] on span "Edit" at bounding box center [544, 150] width 11 height 7
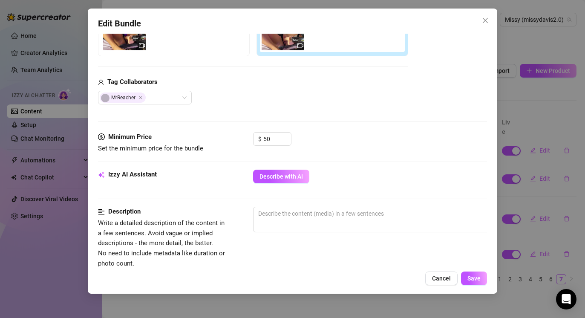
scroll to position [178, 0]
click at [273, 214] on textarea at bounding box center [401, 213] width 297 height 13
paste textarea "Double team. I was super horny and was making a custom when my partner came in …"
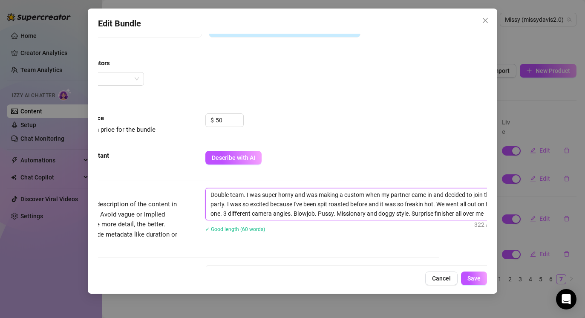
scroll to position [195, 48]
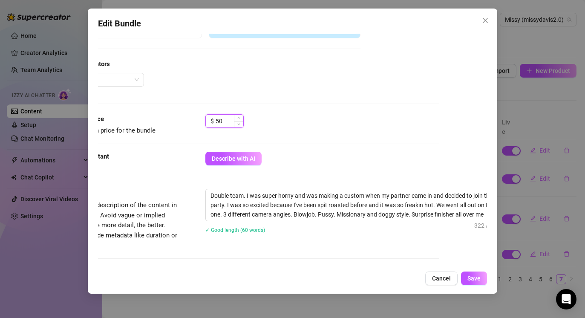
click at [230, 119] on input "50" at bounding box center [230, 121] width 28 height 13
click at [317, 104] on div "Media Add Media from Vault Free preview Pay to view Tag Collaborators MrReacher" at bounding box center [244, 24] width 389 height 180
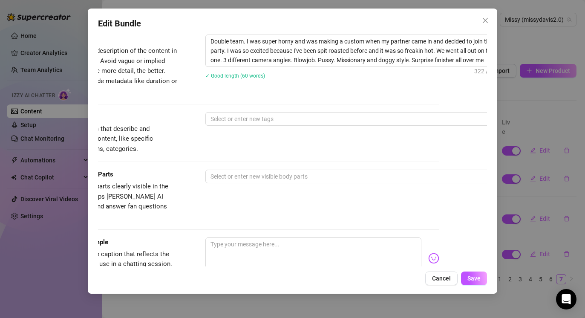
scroll to position [356, 48]
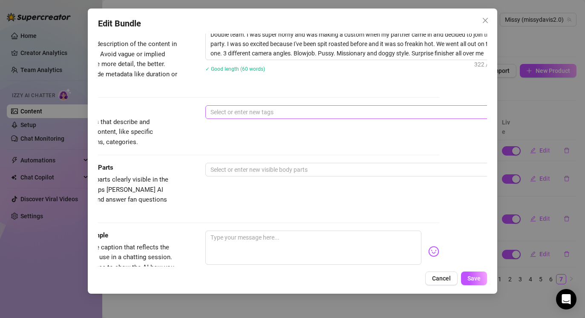
click at [307, 114] on div at bounding box center [350, 112] width 286 height 12
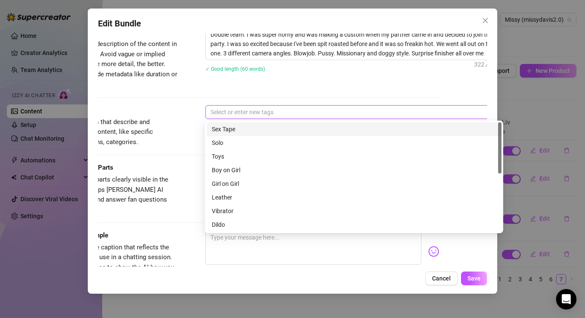
click at [309, 132] on div "Sex Tape" at bounding box center [354, 128] width 285 height 9
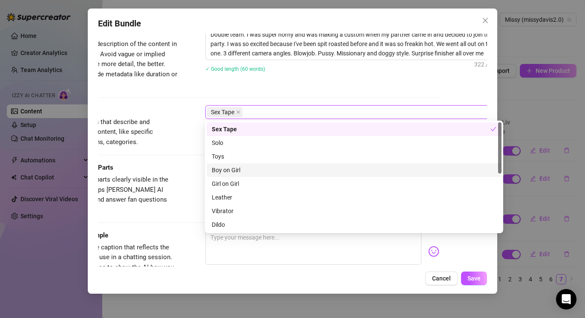
click at [296, 165] on div "Boy on Girl" at bounding box center [354, 170] width 295 height 14
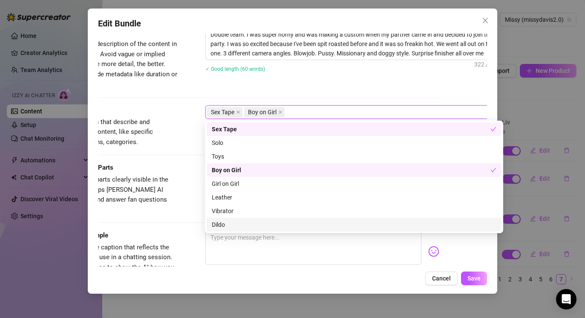
click at [286, 221] on div "Dildo" at bounding box center [354, 224] width 285 height 9
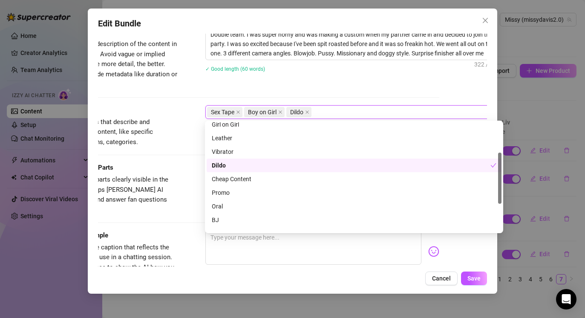
scroll to position [68, 0]
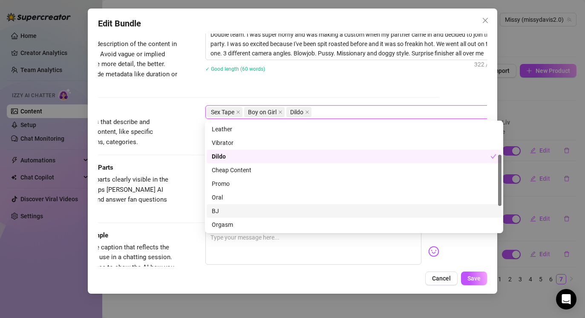
click at [266, 209] on div "BJ" at bounding box center [354, 210] width 285 height 9
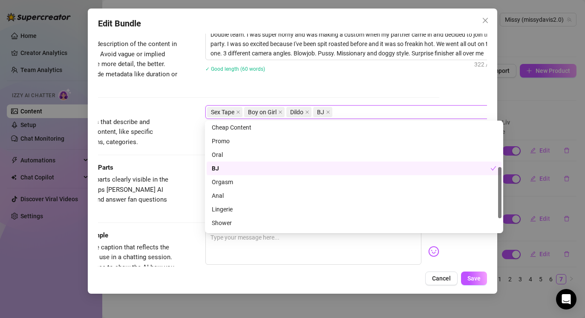
scroll to position [123, 0]
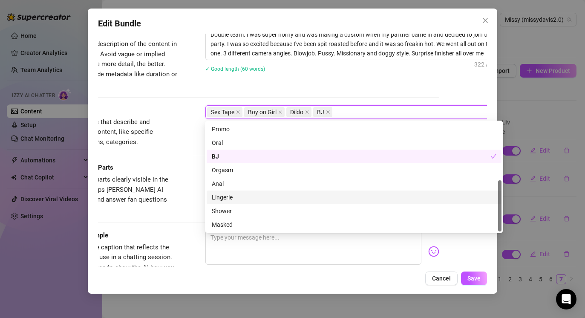
click at [268, 196] on div "Lingerie" at bounding box center [354, 197] width 285 height 9
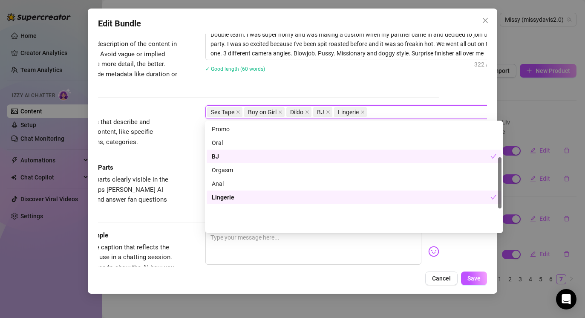
scroll to position [0, 0]
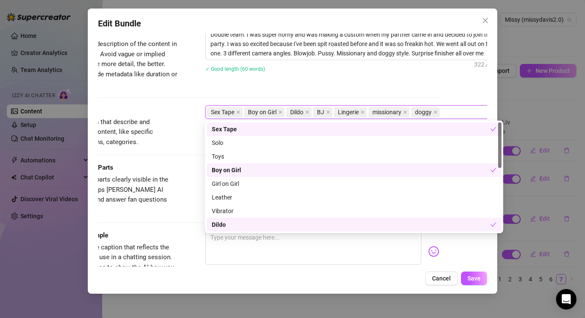
click at [179, 155] on div "Tags Simple keywords that describe and summarize the content, like specific fet…" at bounding box center [244, 134] width 389 height 58
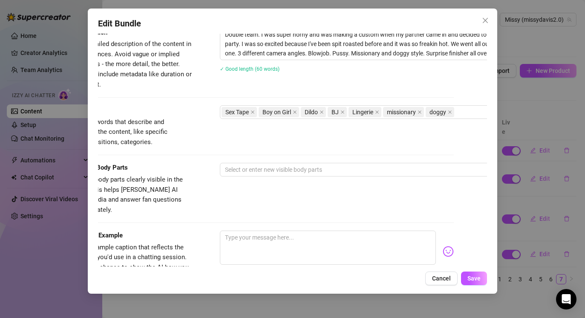
scroll to position [356, 35]
click at [227, 170] on div at bounding box center [363, 170] width 286 height 12
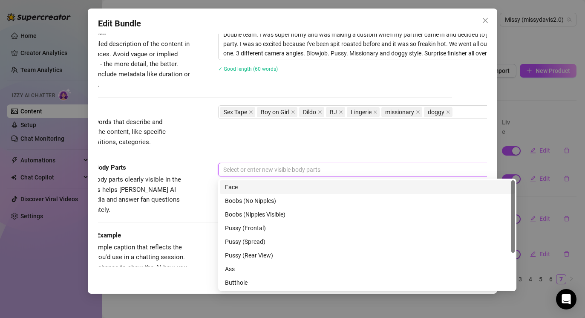
click at [243, 184] on div "Face" at bounding box center [367, 186] width 285 height 9
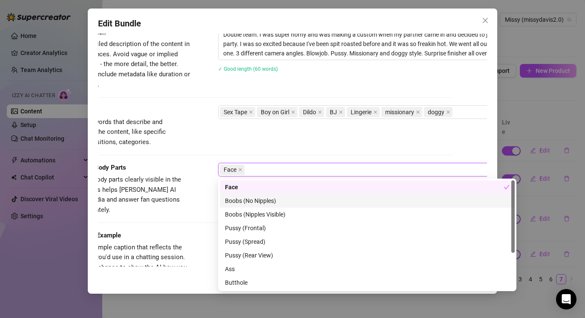
click at [264, 203] on div "Boobs (No Nipples)" at bounding box center [367, 200] width 285 height 9
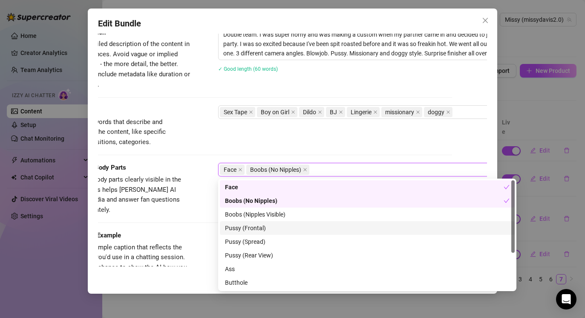
click at [267, 229] on div "Pussy (Frontal)" at bounding box center [367, 227] width 285 height 9
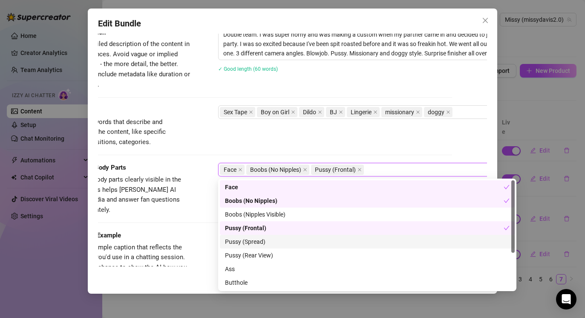
click at [268, 245] on div "Pussy (Spread)" at bounding box center [367, 241] width 285 height 9
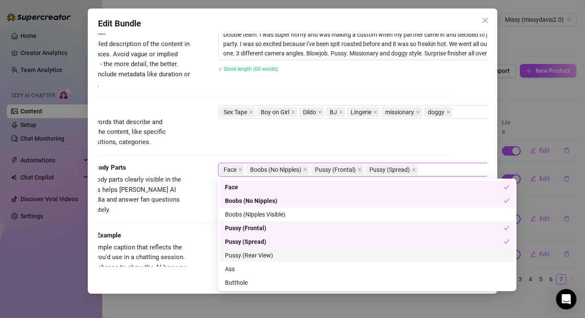
click at [268, 256] on div "Pussy (Rear View)" at bounding box center [367, 254] width 285 height 9
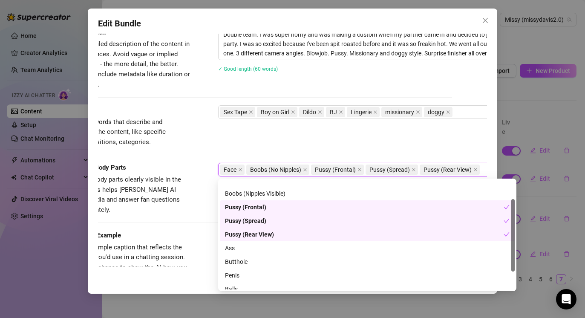
scroll to position [31, 0]
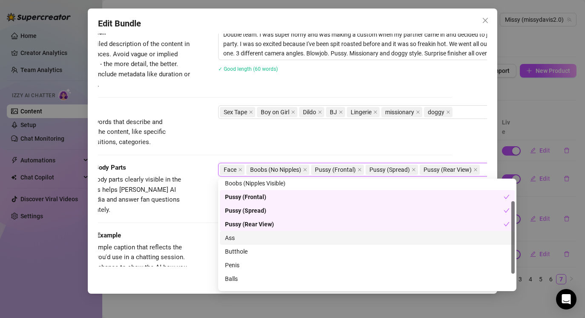
click at [266, 236] on div "Ass" at bounding box center [367, 237] width 285 height 9
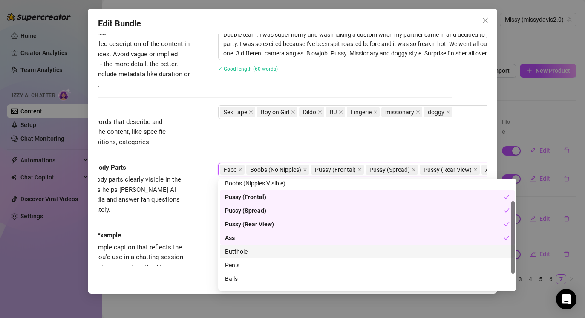
click at [266, 250] on div "Butthole" at bounding box center [367, 251] width 285 height 9
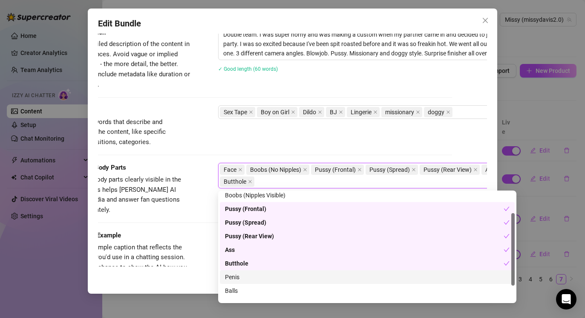
click at [266, 275] on div "Penis" at bounding box center [367, 276] width 285 height 9
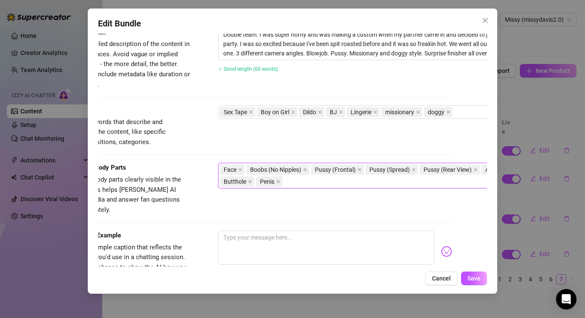
click at [185, 230] on div "Caption Example" at bounding box center [127, 235] width 128 height 10
click at [265, 241] on textarea at bounding box center [326, 247] width 216 height 34
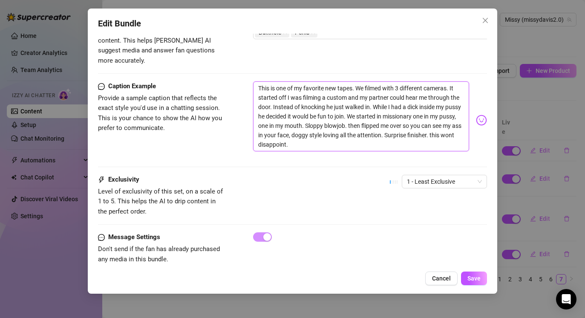
scroll to position [509, 0]
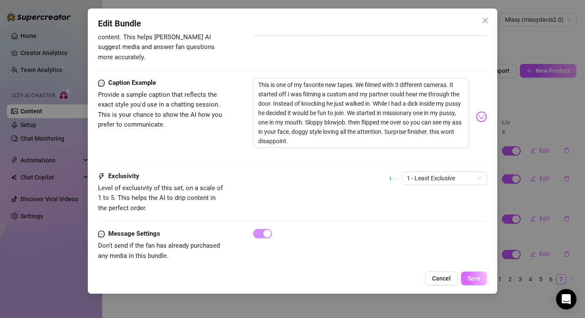
click at [472, 275] on span "Save" at bounding box center [473, 278] width 13 height 7
drag, startPoint x: 325, startPoint y: 95, endPoint x: 299, endPoint y: 95, distance: 25.1
click at [299, 95] on textarea "This is one of my favorite new tapes. We filmed with 3 different cameras. It st…" at bounding box center [361, 113] width 216 height 70
click at [476, 276] on span "Save" at bounding box center [473, 278] width 13 height 7
